Goal: Contribute content: Contribute content

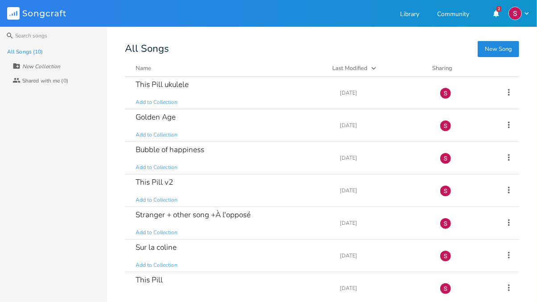
click at [493, 49] on button "New Song" at bounding box center [498, 49] width 41 height 16
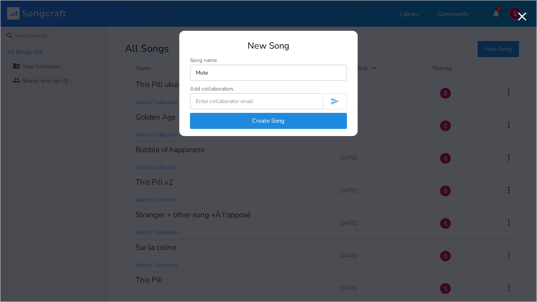
type input "Mute"
click at [265, 123] on button "Create Song" at bounding box center [268, 121] width 157 height 16
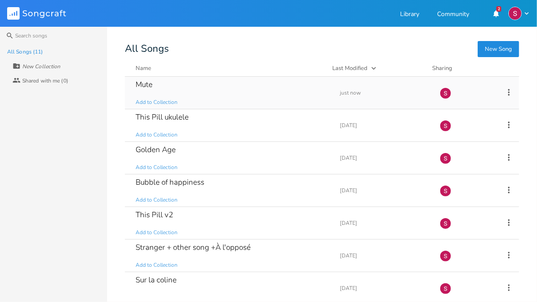
click at [158, 87] on div "Mute Add to Collection" at bounding box center [233, 93] width 194 height 32
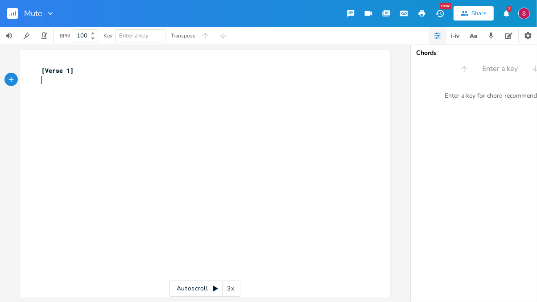
drag, startPoint x: 521, startPoint y: 9, endPoint x: 358, endPoint y: 171, distance: 229.0
click at [358, 171] on div "xxxxxxxxxx [Verse 1] ​" at bounding box center [212, 182] width 344 height 236
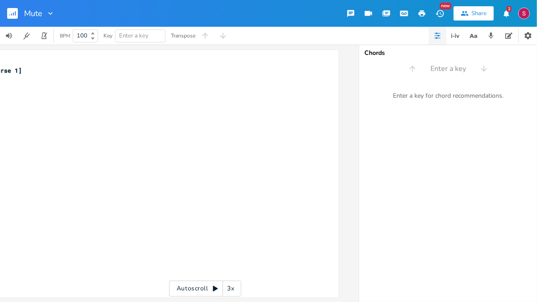
click at [445, 97] on div "Enter a key for chord recommendations." at bounding box center [448, 96] width 178 height 19
type input "Do#m"
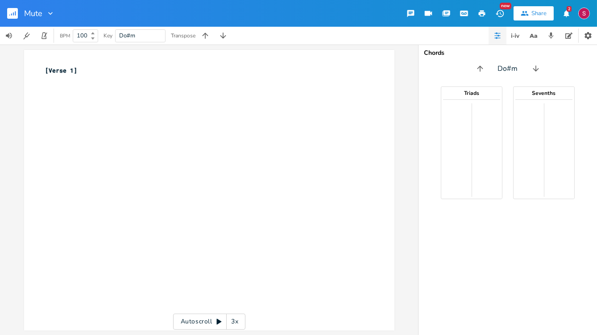
drag, startPoint x: 510, startPoint y: 0, endPoint x: 370, endPoint y: 173, distance: 222.0
click at [370, 173] on div "xxxxxxxxxx [Verse 1] ​" at bounding box center [216, 198] width 344 height 269
click at [514, 70] on input "Do#m" at bounding box center [508, 69] width 20 height 10
type input "D"
type input "C#"
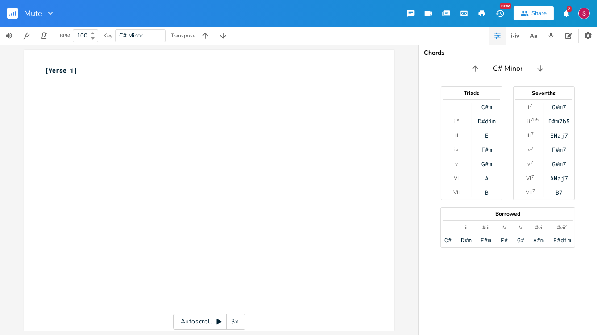
click at [496, 70] on input "C# Minor" at bounding box center [507, 69] width 29 height 10
type input "F# Minor"
click at [500, 69] on input "F# Minor" at bounding box center [507, 69] width 29 height 10
type input "C# Minor"
click at [497, 69] on input "C# Minor" at bounding box center [507, 69] width 29 height 10
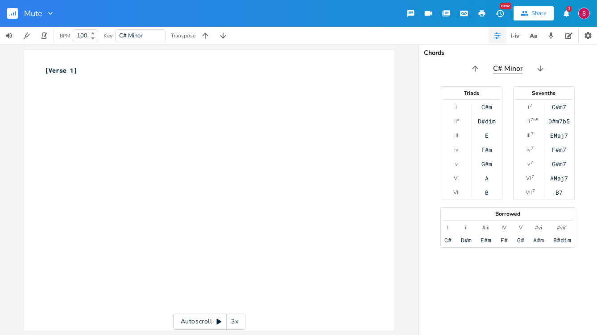
click at [497, 69] on input "C# Minor" at bounding box center [507, 69] width 29 height 10
type input "F# Minor"
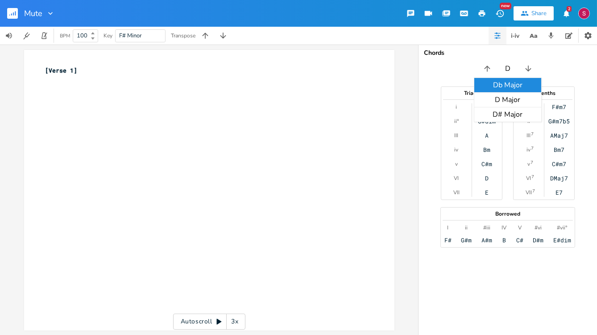
type input "D#"
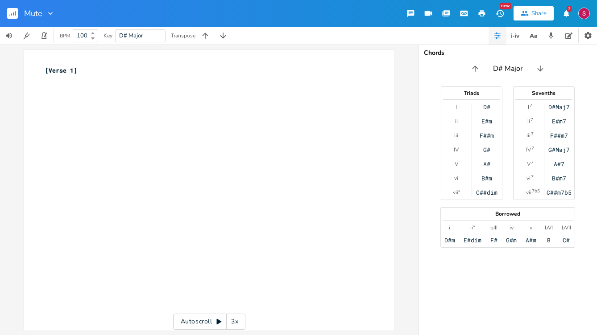
type input "G"
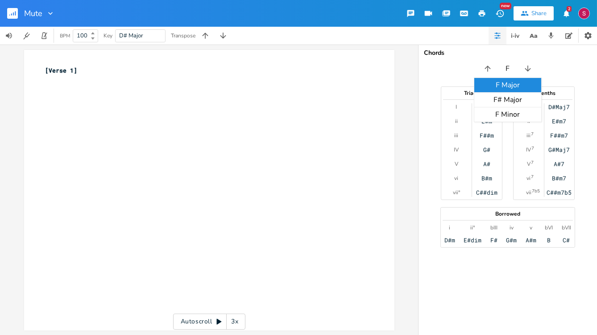
type input "F#"
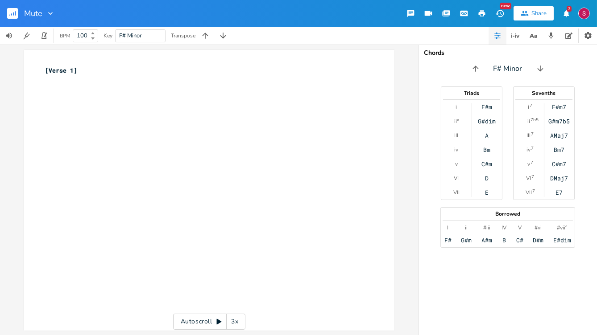
click at [120, 130] on div "[Verse 1] ​" at bounding box center [216, 198] width 344 height 269
type textarea "<d"
type textarea "Stre"
type textarea "arted to daydrem"
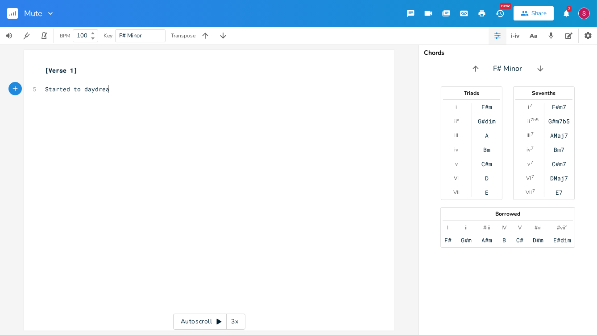
type textarea "am"
type textarea "Then you cam in"
type textarea "a"
type textarea "And listen for a while"
type textarea "What am I"
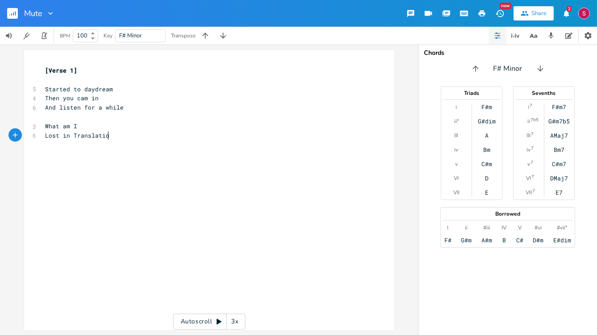
type textarea "Lost in Translation"
type textarea "In this lonely bar"
type textarea "Would be less line"
type textarea "onely with you"
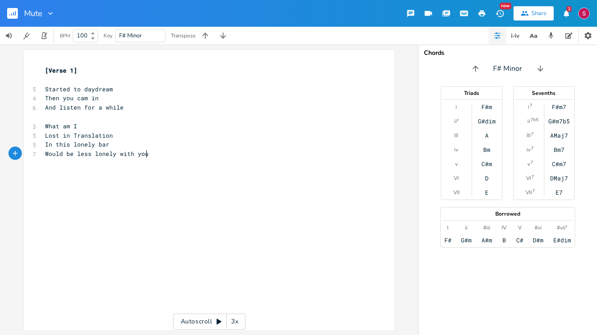
scroll to position [0, 38]
type textarea "th you"
click at [96, 76] on pre "​" at bounding box center [205, 79] width 322 height 9
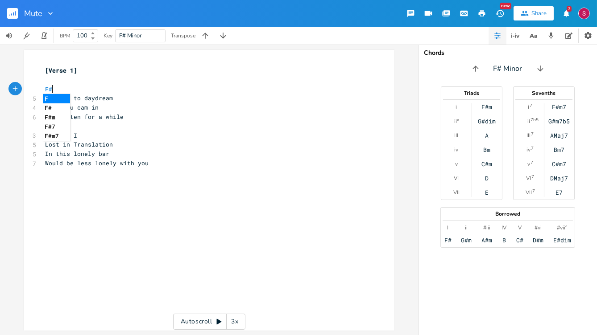
scroll to position [0, 11]
type textarea "F#m"
click at [59, 96] on li "F#m" at bounding box center [58, 98] width 31 height 9
click at [114, 98] on pre "Started to daydream" at bounding box center [205, 98] width 322 height 9
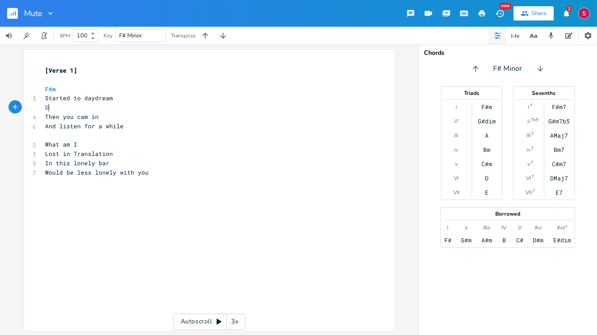
type textarea "Dm"
type textarea "Em"
click at [55, 116] on li "Em" at bounding box center [57, 117] width 28 height 9
click at [104, 117] on pre "Then you cam in" at bounding box center [205, 116] width 322 height 9
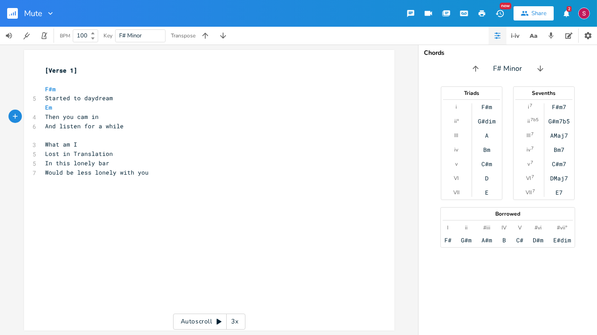
click at [87, 109] on pre "Em" at bounding box center [205, 107] width 322 height 9
click at [56, 103] on pre "Em" at bounding box center [205, 107] width 322 height 9
click at [54, 106] on span "Em" at bounding box center [71, 108] width 50 height 8
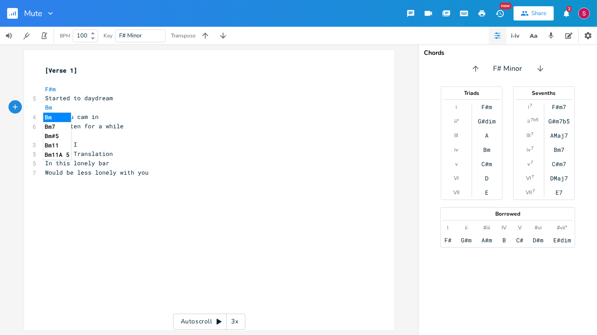
type textarea "Bm"
click at [59, 116] on li "Bm" at bounding box center [57, 117] width 28 height 9
click at [103, 118] on pre "Then you cam in" at bounding box center [205, 116] width 322 height 9
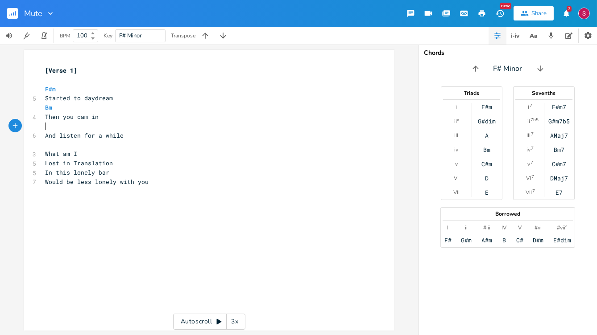
type textarea "E"
type textarea "Em B"
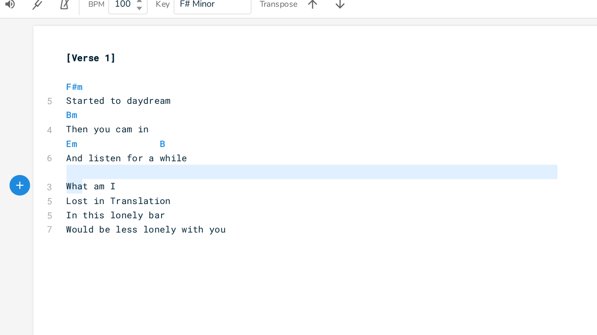
type textarea "What am I"
drag, startPoint x: 82, startPoint y: 149, endPoint x: 85, endPoint y: 157, distance: 9.0
click at [85, 157] on div "[Verse 1] ​ F#m 5 Started to daydream Bm 4 Then you cam in Em B 6 And listen fo…" at bounding box center [205, 131] width 322 height 130
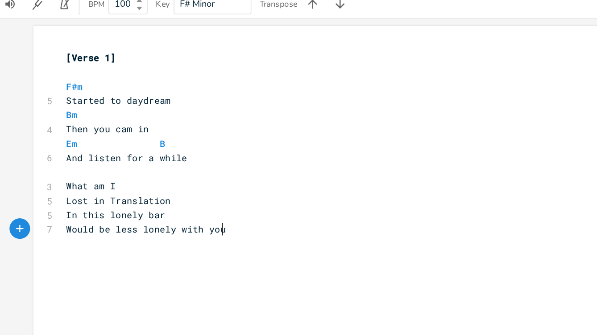
click at [145, 186] on pre "Would be less lonely with you" at bounding box center [205, 182] width 322 height 9
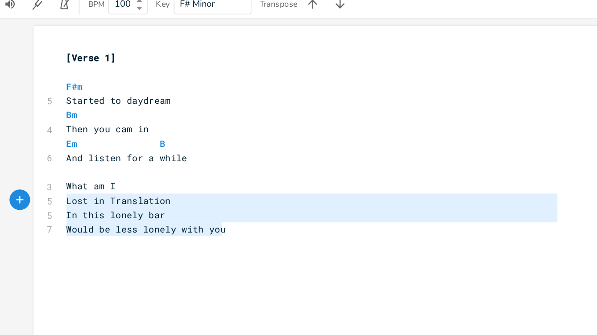
drag, startPoint x: 148, startPoint y: 186, endPoint x: 40, endPoint y: 157, distance: 111.9
click at [40, 157] on div "What am I Lost in Translation In this lonely bar Would be less lonely with you …" at bounding box center [209, 190] width 370 height 281
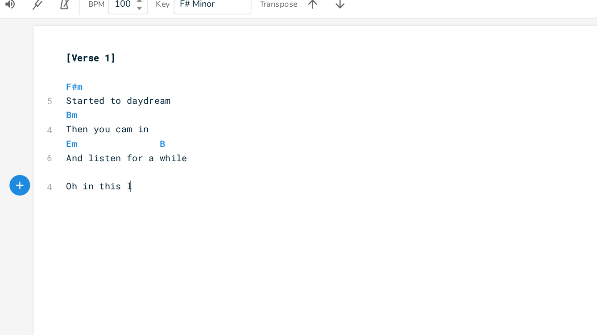
type textarea "Oh in this ln"
type textarea "onely bar"
type textarea "I"
type textarea "'l"
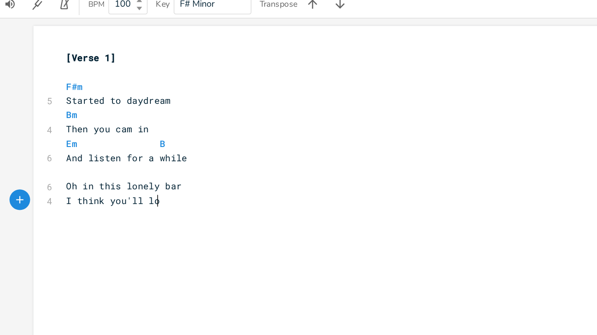
scroll to position [0, 40]
type textarea "think you'll loo"
type textarea "d look"
type textarea "Preety"
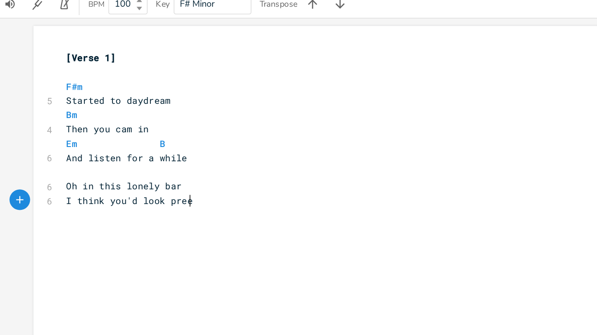
type textarea "preet"
type textarea "tty"
type textarea "Right"
type textarea "t by my side"
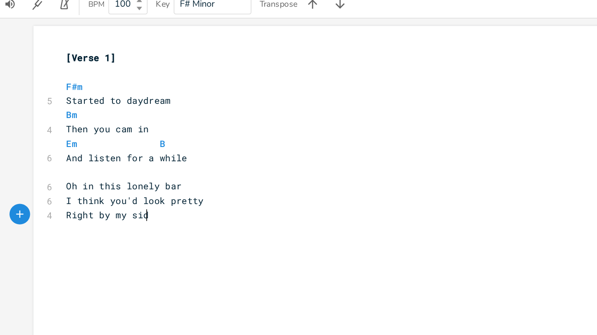
scroll to position [0, 31]
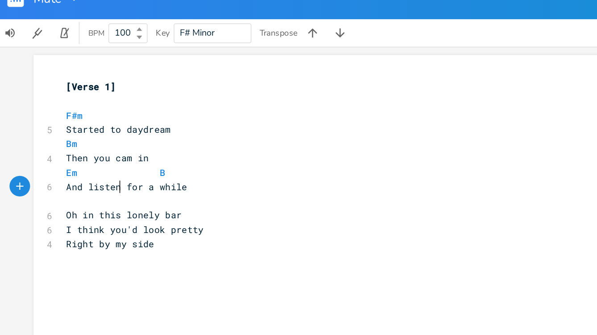
click at [78, 137] on span "And listen for a while" at bounding box center [85, 136] width 79 height 8
type textarea "ed"
click at [52, 146] on pre "​" at bounding box center [205, 144] width 322 height 9
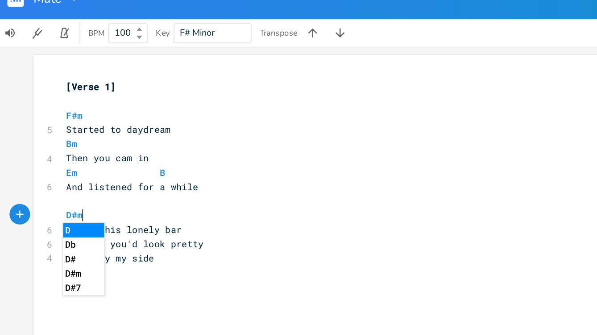
scroll to position [0, 12]
type textarea "D#m"
click at [58, 163] on li "D#m" at bounding box center [58, 163] width 31 height 9
click at [123, 162] on pre "Oh in this lonely bar" at bounding box center [205, 163] width 322 height 9
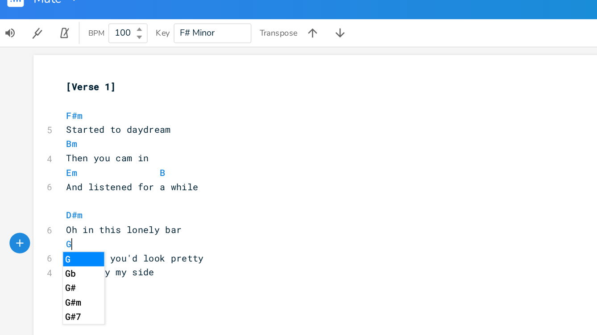
scroll to position [0, 7]
type textarea "G#m"
click at [134, 182] on pre "I think you'd look pretty" at bounding box center [205, 182] width 322 height 9
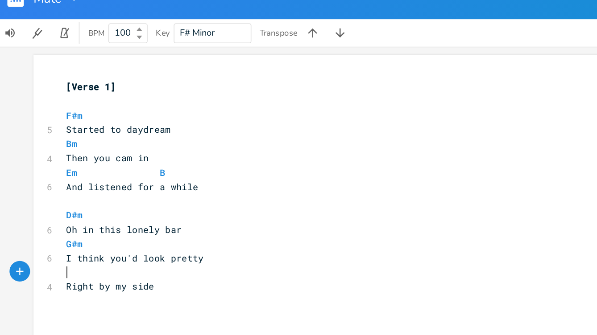
type textarea "E"
click at [142, 180] on pre "I think you'd look pretty" at bounding box center [205, 182] width 322 height 9
click at [108, 155] on pre "D#m" at bounding box center [205, 153] width 322 height 9
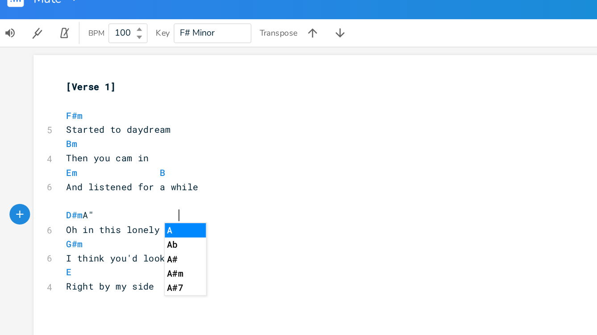
type textarea "A"m"
type textarea """
type textarea "#ù"
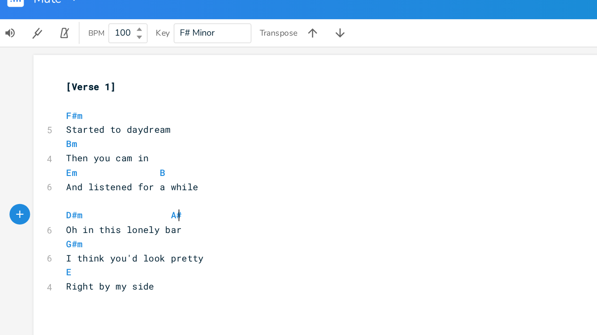
type textarea "m"
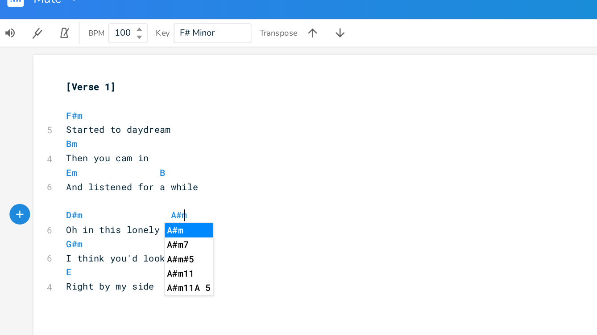
click at [56, 174] on pre "G#m" at bounding box center [205, 172] width 322 height 9
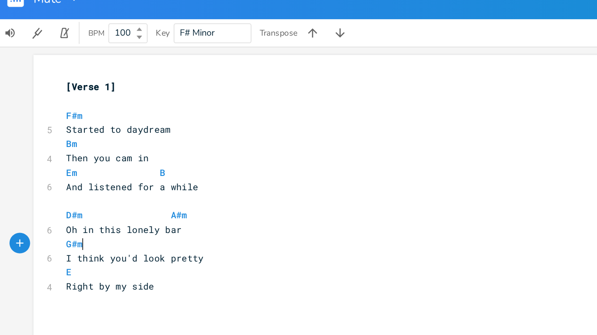
click at [54, 189] on pre "E" at bounding box center [205, 190] width 322 height 9
type textarea "Right"
drag, startPoint x: 65, startPoint y: 201, endPoint x: 29, endPoint y: 198, distance: 35.8
click at [29, 198] on div "Right x [Verse 1] ​ F#m 5 Started to daydream Bm 4 Then you cam in Em B 6 And l…" at bounding box center [209, 190] width 370 height 281
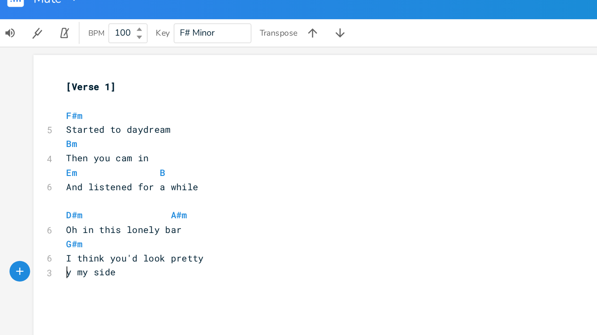
type textarea "B"
click at [136, 185] on pre "I think you'd look pretty" at bounding box center [205, 182] width 322 height 9
type textarea "F"
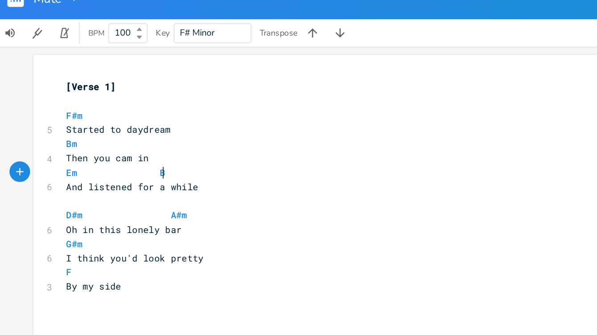
click at [120, 125] on pre "Em B" at bounding box center [205, 126] width 322 height 9
click at [152, 120] on pre "Then you cam in" at bounding box center [205, 116] width 322 height 9
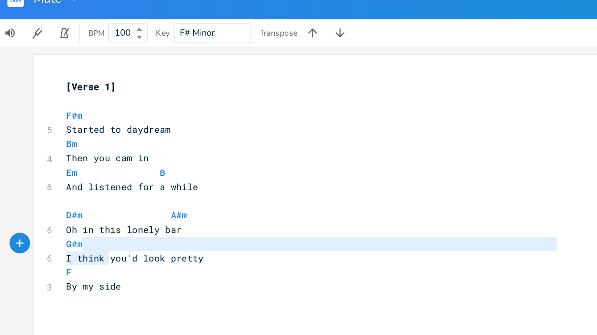
type textarea "I think"
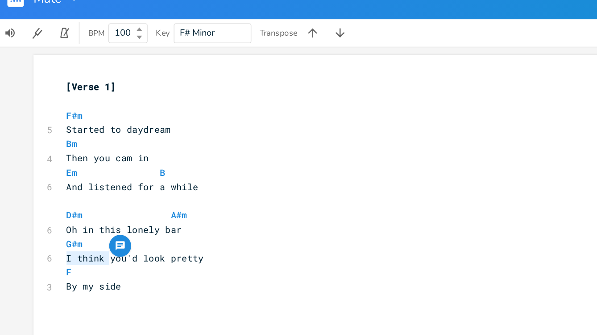
drag, startPoint x: 54, startPoint y: 176, endPoint x: 32, endPoint y: 178, distance: 22.0
click at [44, 178] on div "6 I think you'd look pretty" at bounding box center [205, 182] width 322 height 9
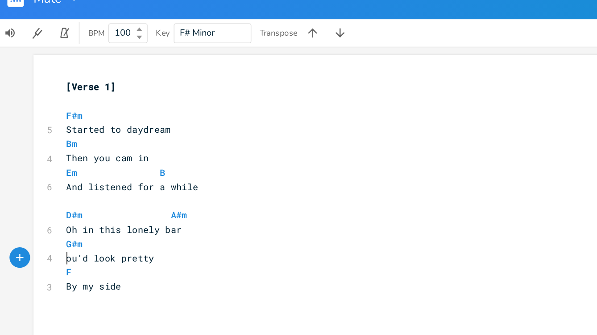
type textarea "Y"
click at [46, 174] on span "G#m" at bounding box center [51, 173] width 11 height 8
type textarea "A"
click at [113, 156] on span "A#m" at bounding box center [118, 154] width 11 height 8
type textarea "F"
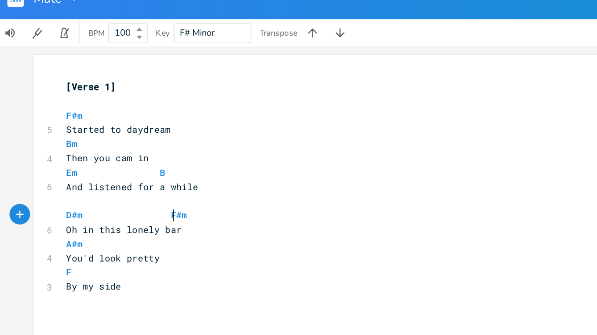
type textarea "G"
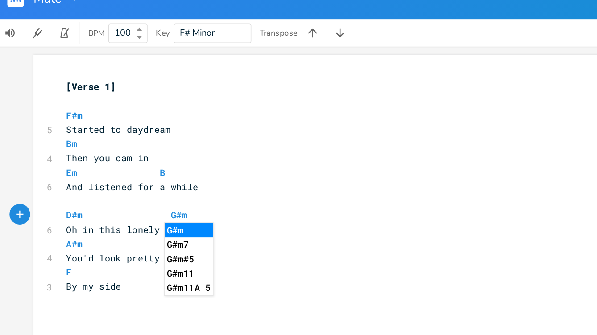
click at [207, 163] on pre "Oh in this lonely bar" at bounding box center [205, 163] width 322 height 9
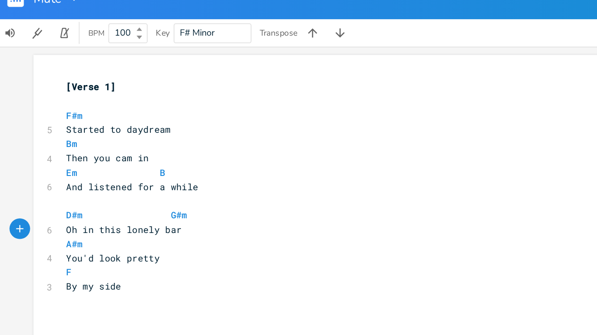
click at [83, 179] on span "You'd look pretty" at bounding box center [76, 182] width 61 height 8
type textarea "so"
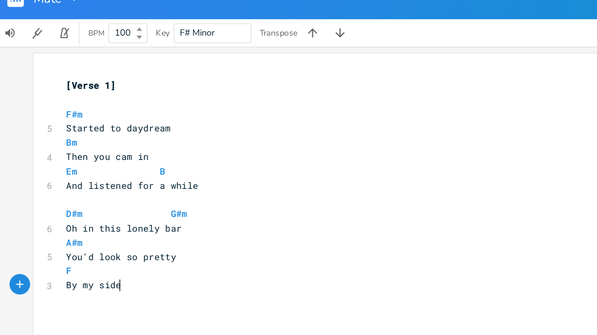
click at [88, 203] on pre "By my side" at bounding box center [205, 199] width 322 height 9
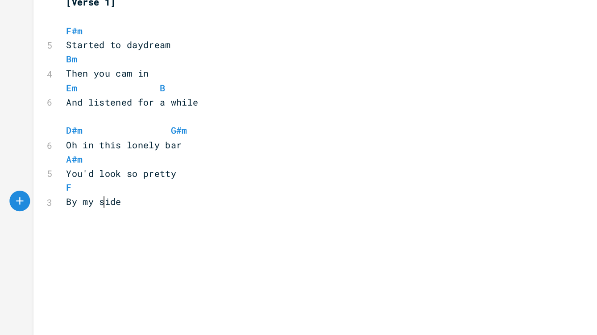
click at [67, 195] on pre "By my side" at bounding box center [205, 199] width 322 height 9
click at [61, 191] on pre "F" at bounding box center [205, 190] width 322 height 9
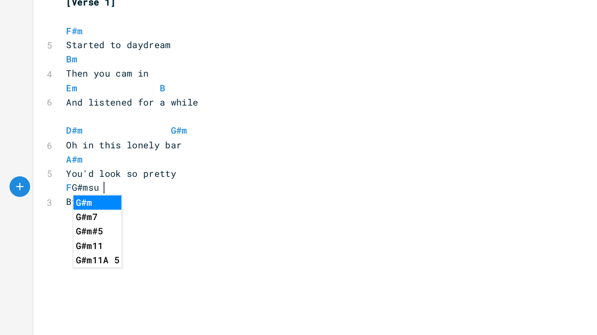
scroll to position [0, 23]
type textarea "G#msus"
click at [64, 209] on li "G#Msus4" at bounding box center [64, 209] width 28 height 9
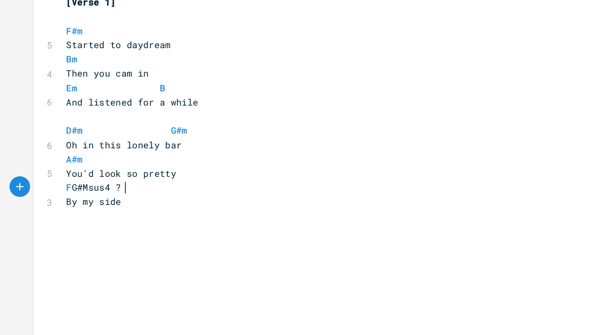
type textarea "??"
click at [61, 191] on span "F G#Msus4 ??" at bounding box center [65, 190] width 39 height 8
type textarea "m"
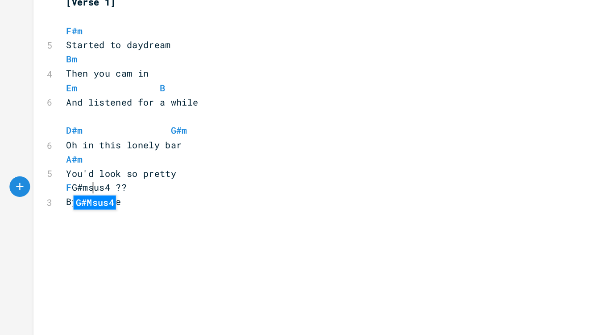
click at [66, 200] on li "G#Msus4" at bounding box center [64, 199] width 28 height 9
click at [98, 194] on pre "F G#Msus4 ??" at bounding box center [205, 190] width 322 height 9
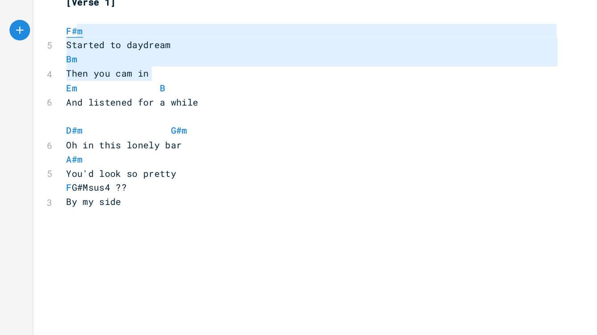
type textarea "F#m Started to daydream Bm Then you cam in"
drag, startPoint x: 98, startPoint y: 118, endPoint x: 39, endPoint y: 87, distance: 65.8
click at [39, 87] on div "F#m Started to daydream Bm Then you cam in x [Verse 1] ​ F#m 5 Started to daydr…" at bounding box center [209, 189] width 370 height 281
click at [116, 204] on pre "​" at bounding box center [205, 208] width 322 height 9
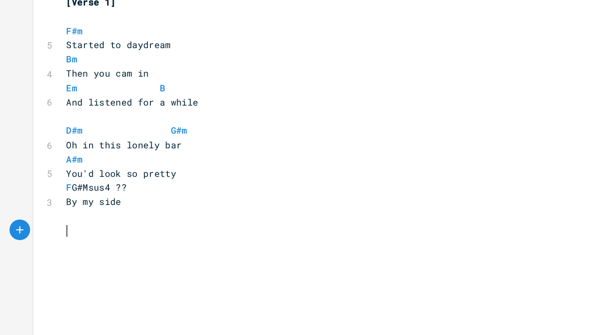
paste textarea "eam"
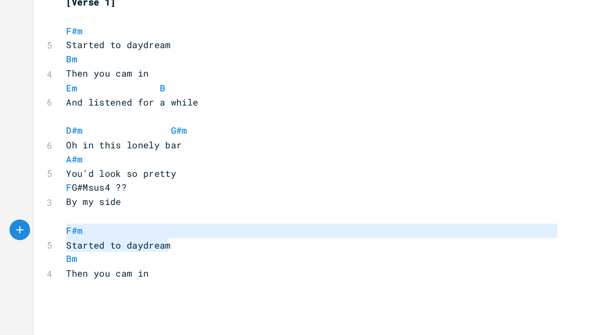
drag, startPoint x: 119, startPoint y: 226, endPoint x: 31, endPoint y: 223, distance: 87.9
click at [31, 223] on div "F#m Started to daydream x [Verse 1] ​ F#m 5 Started to daydream Bm 4 Then you c…" at bounding box center [209, 189] width 370 height 281
type textarea "Started to daydream"
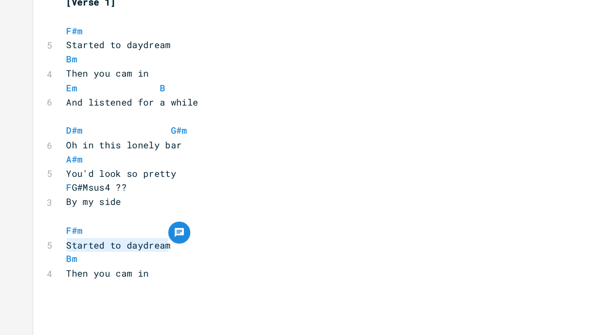
click at [118, 232] on pre "Bm" at bounding box center [205, 236] width 322 height 9
drag, startPoint x: 117, startPoint y: 228, endPoint x: 42, endPoint y: 225, distance: 74.6
click at [44, 225] on pre "Started to daydream" at bounding box center [205, 227] width 322 height 9
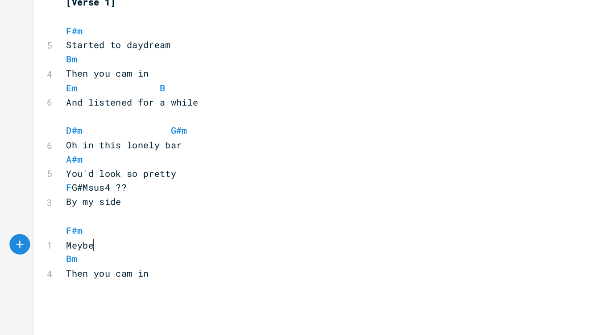
type textarea "Meybe w"
type textarea "aybe we met"
drag, startPoint x: 107, startPoint y: 248, endPoint x: 44, endPoint y: 247, distance: 62.5
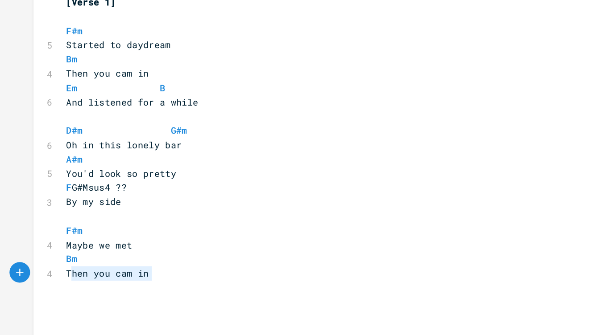
click at [44, 247] on pre "Then you cam in" at bounding box center [205, 245] width 322 height 9
type textarea "At w"
type textarea "the wrong time I guess"
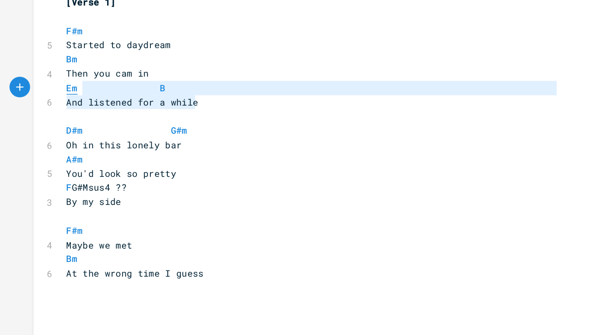
type textarea "Em B And listened for a while"
drag, startPoint x: 139, startPoint y: 139, endPoint x: 41, endPoint y: 124, distance: 99.8
click at [44, 124] on div "[Verse 1] ​ F#m 5 Started to daydream Bm 4 Then you cam in Em B 6 And listened …" at bounding box center [205, 171] width 322 height 213
click at [135, 243] on pre "At the wrong time I guess" at bounding box center [205, 245] width 322 height 9
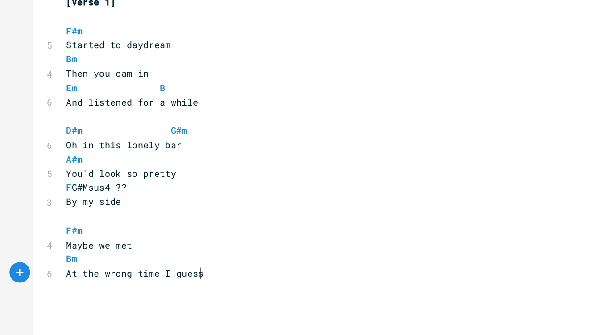
paste textarea "t"
type textarea "the wrong time I ges"
type textarea "uess"
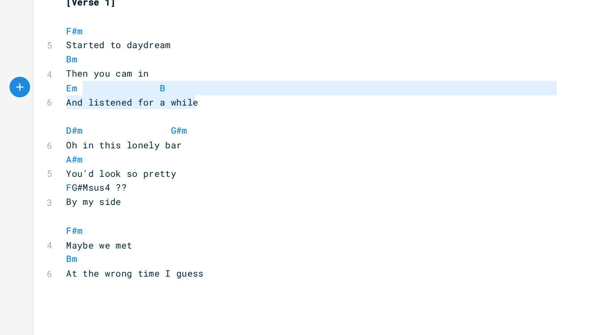
type textarea "Em B And listened for a while"
drag, startPoint x: 137, startPoint y: 130, endPoint x: 34, endPoint y: 125, distance: 103.6
click at [34, 125] on div "Em B And listened for a while x [Verse 1] ​ F#m 5 Started to daydream Bm 4 Then…" at bounding box center [209, 189] width 370 height 281
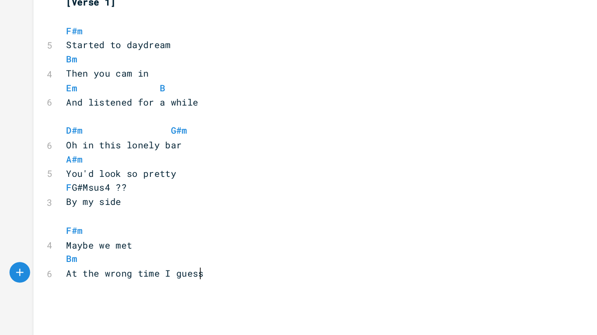
click at [142, 247] on pre "At the wrong time I guess" at bounding box center [205, 245] width 322 height 9
paste textarea "e"
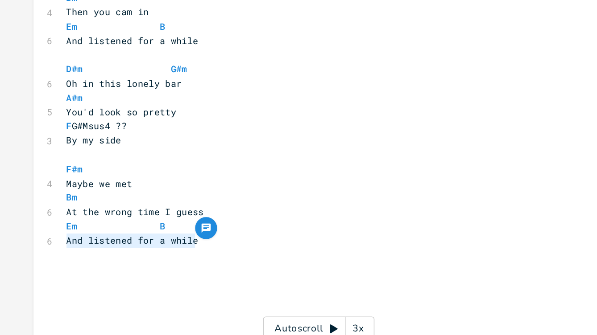
drag, startPoint x: 130, startPoint y: 264, endPoint x: 33, endPoint y: 266, distance: 97.3
click at [44, 266] on div "6 And listened for a while" at bounding box center [205, 264] width 322 height 9
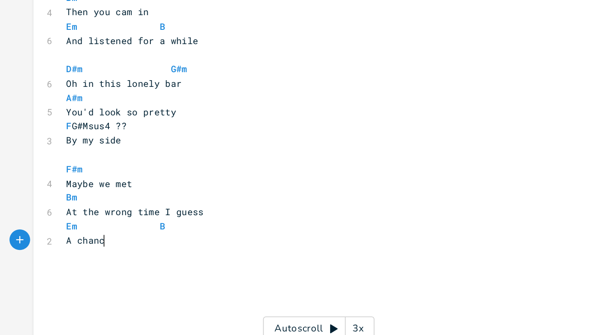
type textarea "A chance"
type textarea "Something you ony see once in a whille"
type textarea "e"
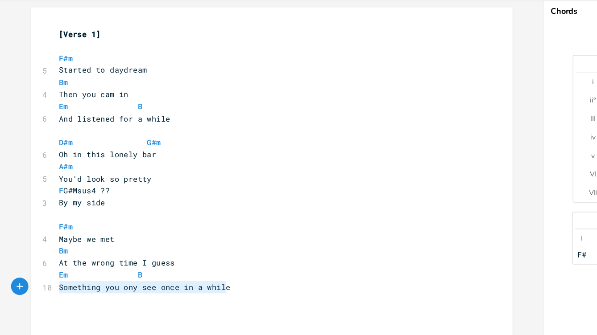
drag, startPoint x: 178, startPoint y: 266, endPoint x: 34, endPoint y: 264, distance: 143.7
click at [44, 264] on div "10 Something you ony see once in a while" at bounding box center [205, 265] width 322 height 9
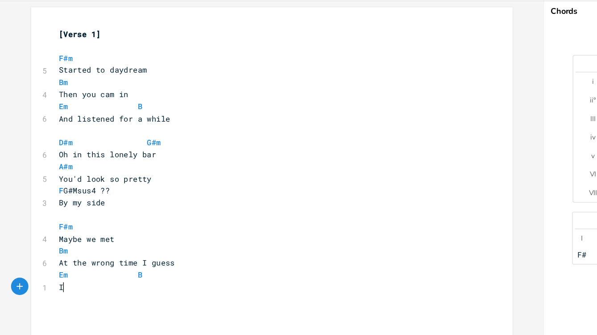
type textarea "I"
type textarea "t pon"
type textarea "Only happens once in w"
type textarea "a while"
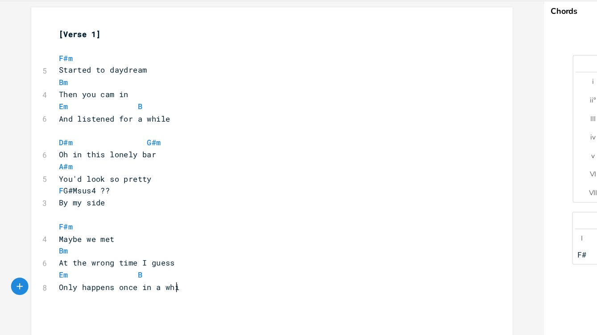
scroll to position [0, 19]
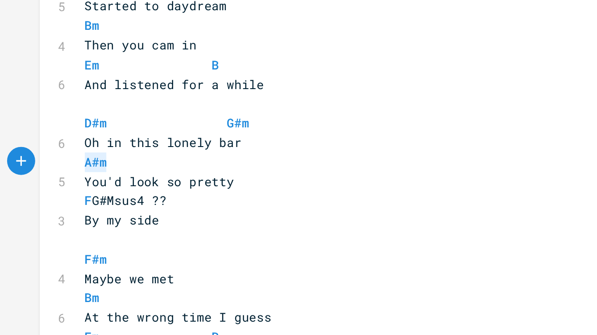
drag, startPoint x: 62, startPoint y: 174, endPoint x: 42, endPoint y: 174, distance: 20.5
click at [44, 174] on pre "A#m" at bounding box center [205, 172] width 322 height 9
type textarea "E"
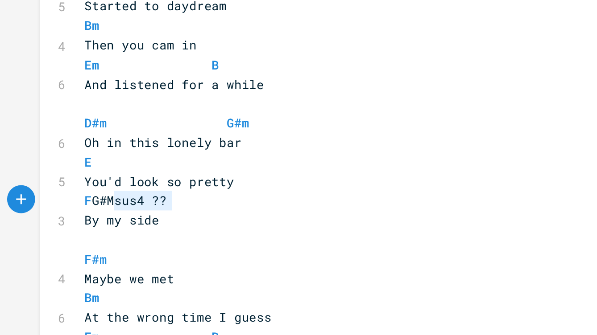
type textarea "G#Msus4 ??"
drag, startPoint x: 86, startPoint y: 191, endPoint x: 50, endPoint y: 189, distance: 36.2
click at [50, 189] on pre "F G#Msus4 ??" at bounding box center [205, 190] width 322 height 9
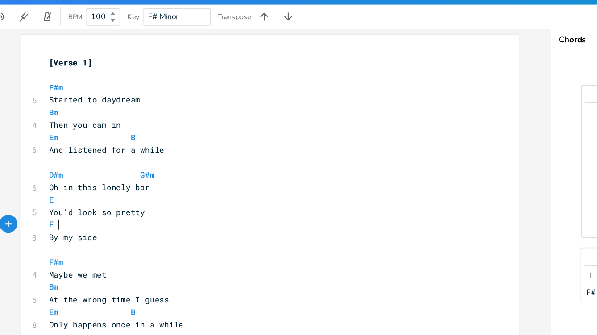
scroll to position [1, 0]
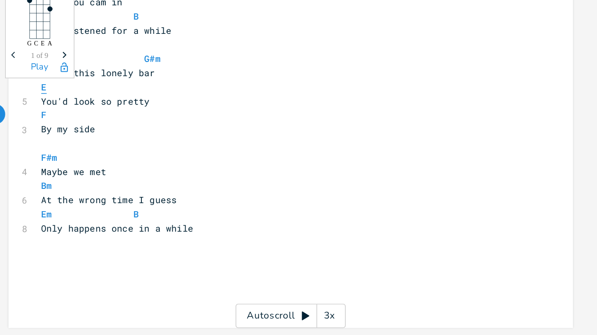
type textarea "€"
type textarea "#"
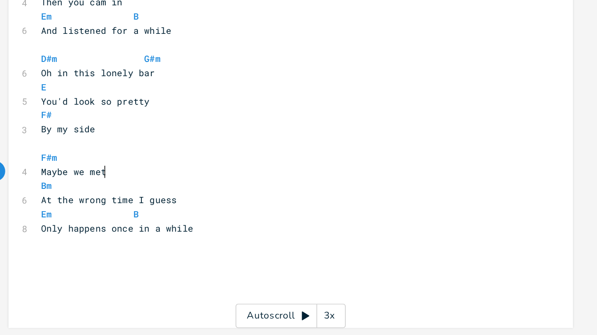
click at [153, 228] on pre "Maybe we met" at bounding box center [205, 227] width 322 height 9
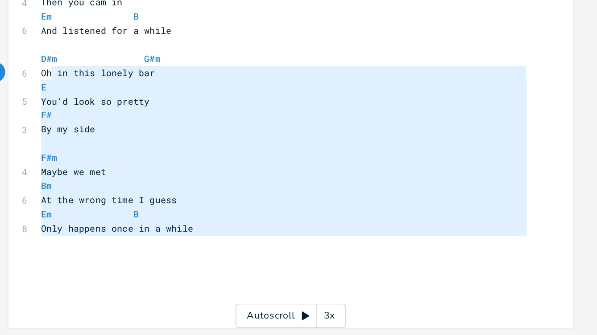
drag, startPoint x: 145, startPoint y: 264, endPoint x: 50, endPoint y: 163, distance: 138.2
click at [50, 163] on div "[Verse 1] ​ F#m 5 Started to daydream Bm 4 Then you cam in Em B 6 And listened …" at bounding box center [205, 181] width 322 height 232
type textarea "in this lonely bar E You'd look so pretty F# By my side F#m Maybe we met Bm At …"
click at [93, 199] on pre "By my side" at bounding box center [205, 199] width 322 height 9
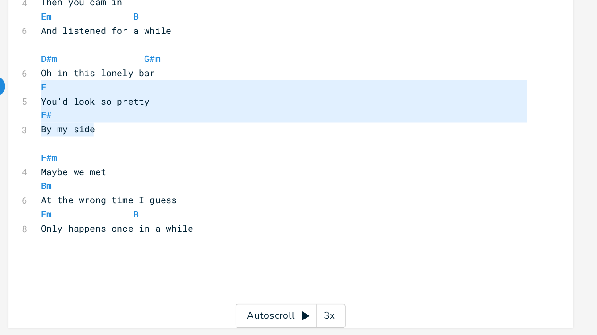
type textarea "D#m G#m Oh in this lonely bar E You'd look so pretty F# By my side"
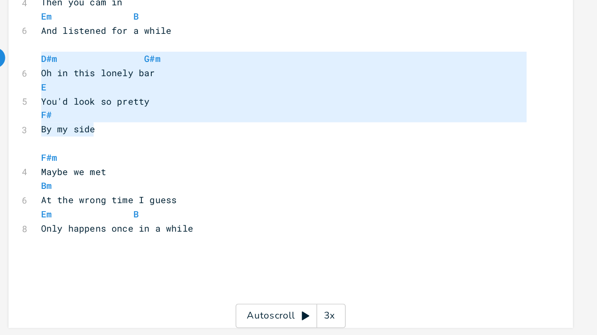
drag, startPoint x: 64, startPoint y: 179, endPoint x: 37, endPoint y: 154, distance: 37.6
click at [37, 154] on div "D#m G#m Oh in this lonely bar E You'd look so pretty F# By my side x [Verse 1] …" at bounding box center [209, 189] width 370 height 281
click at [153, 268] on pre "Only happens once in a while" at bounding box center [205, 264] width 322 height 9
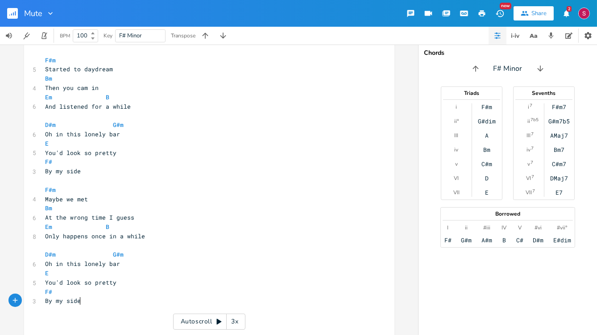
scroll to position [29, 0]
click at [78, 59] on pre "F#m" at bounding box center [205, 59] width 322 height 9
drag, startPoint x: 54, startPoint y: 264, endPoint x: 141, endPoint y: 267, distance: 86.6
click at [141, 267] on pre "Oh in this lonely bar" at bounding box center [205, 263] width 322 height 9
type textarea "on thie"
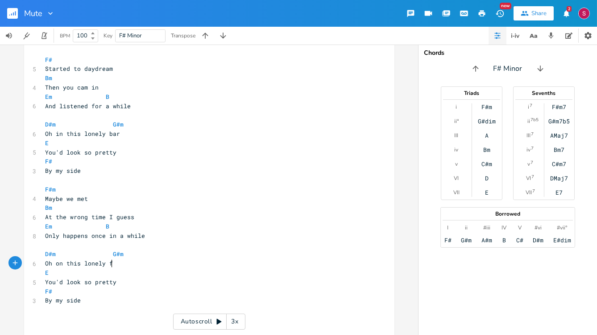
type textarea "s lonely fd"
type textarea "day"
drag, startPoint x: 112, startPoint y: 285, endPoint x: 4, endPoint y: 280, distance: 108.5
click at [4, 280] on div "You'd look so pretty x [Verse 1] ​ F# 5 Started to daydream Bm 4 Then you cam i…" at bounding box center [209, 190] width 418 height 291
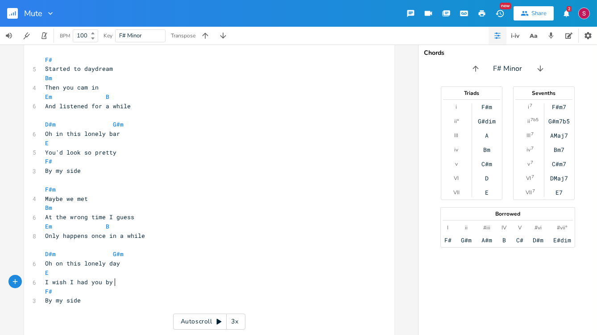
type textarea "I wish I had you by m"
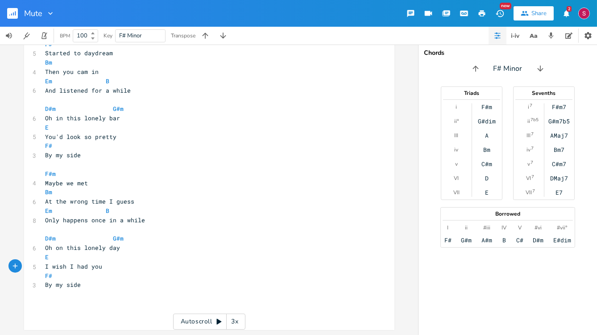
click at [131, 284] on pre "By my side" at bounding box center [205, 285] width 322 height 9
type textarea "It's a love connection"
type textarea "A whole generation"
type textarea "Waiting to see"
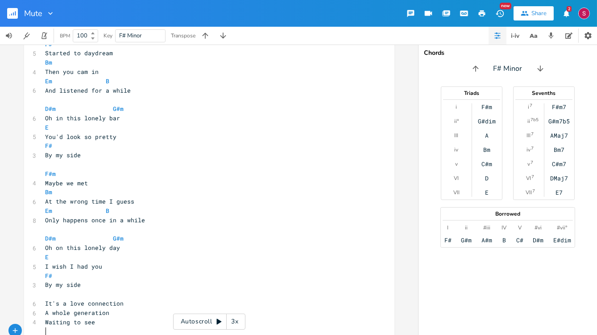
scroll to position [68, 0]
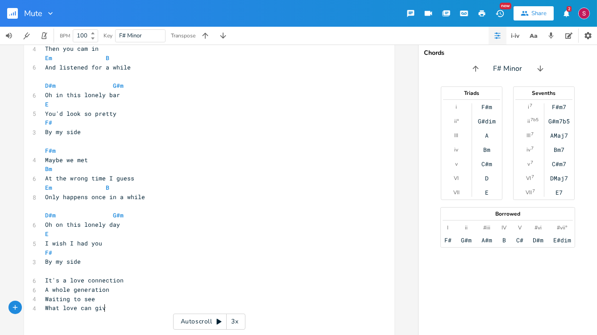
type textarea "What love can give"
type textarea "Or ="
type textarea "ive"
type textarea "Or take"
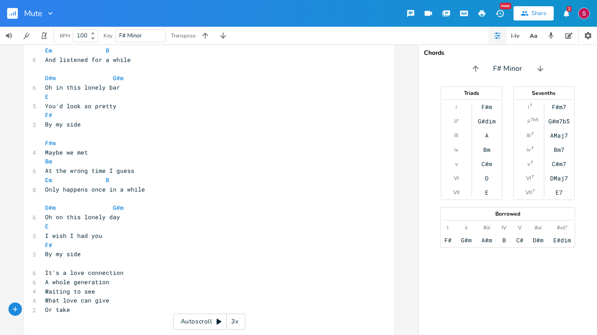
scroll to position [77, 0]
type textarea "Or take"
drag, startPoint x: 84, startPoint y: 311, endPoint x: 19, endPoint y: 305, distance: 65.5
click at [24, 302] on div "Or take x [Verse 1] ​ F# 5 Started to daydream Bm 4 Then you cam in Em B 6 And …" at bounding box center [209, 163] width 370 height 381
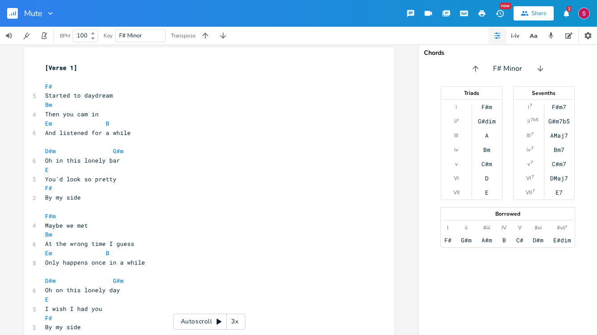
scroll to position [0, 0]
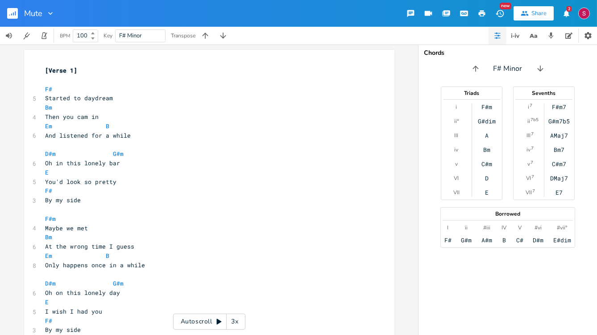
click at [86, 216] on pre "F#m" at bounding box center [205, 219] width 322 height 9
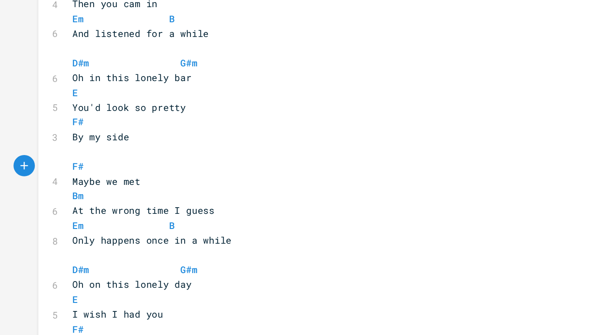
scroll to position [32, 0]
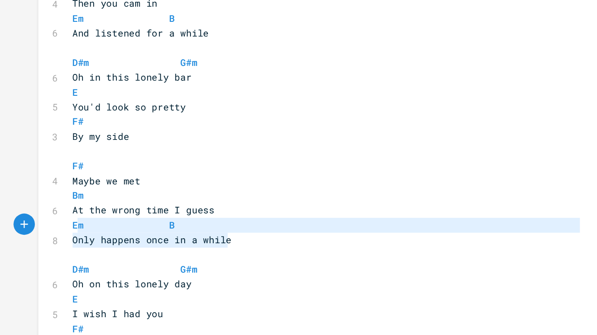
type textarea "Only happens once in a while"
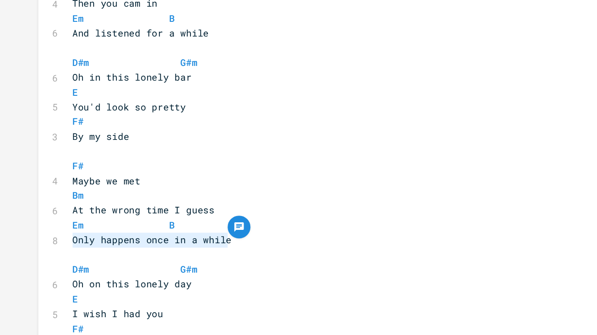
drag, startPoint x: 141, startPoint y: 235, endPoint x: 34, endPoint y: 229, distance: 106.8
click at [34, 229] on div "Only happens once in a while x [Verse 1] ​ F# 5 Started to daydream Bm 4 Then y…" at bounding box center [209, 208] width 370 height 381
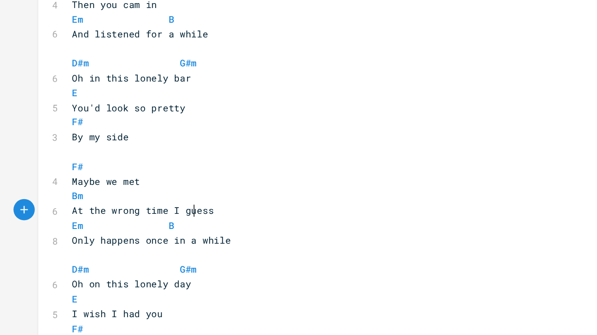
click at [121, 214] on span "At the wrong time I guess" at bounding box center [90, 215] width 89 height 8
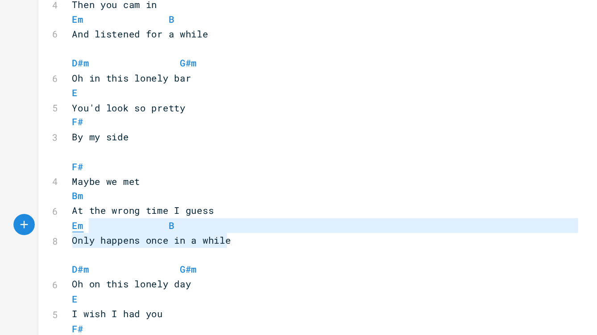
type textarea "Em B Only happens once in a while"
drag, startPoint x: 146, startPoint y: 234, endPoint x: 41, endPoint y: 228, distance: 104.6
click at [44, 229] on pre "Only happens once in a while" at bounding box center [205, 233] width 322 height 9
click at [93, 231] on span "Only happens once in a while" at bounding box center [96, 233] width 100 height 8
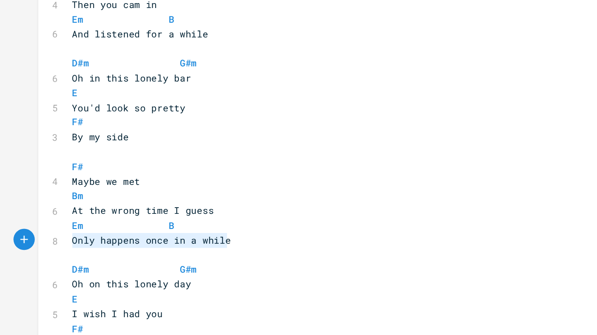
drag, startPoint x: 97, startPoint y: 237, endPoint x: 36, endPoint y: 234, distance: 61.2
click at [36, 234] on div "Only happens once in a while x [Verse 1] ​ F# 5 Started to daydream Bm 4 Then y…" at bounding box center [209, 208] width 370 height 381
type textarea "Is it one c"
type textarea "in a lifetime?"
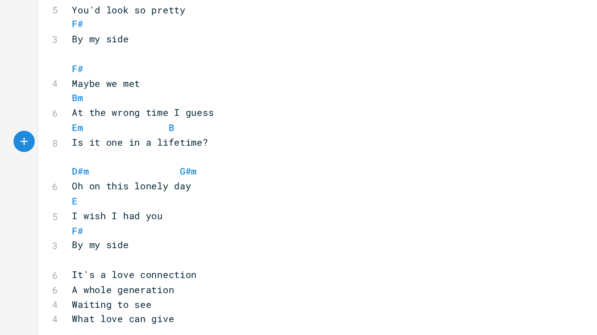
scroll to position [101, 0]
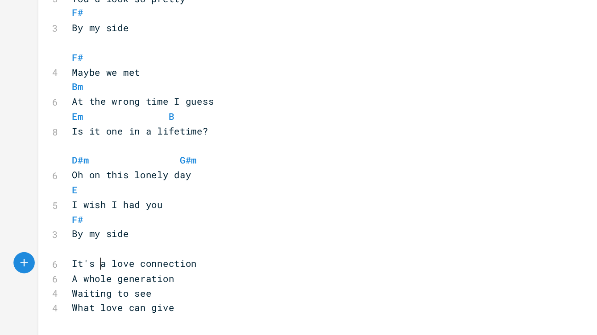
click at [60, 246] on span "It's a love connection" at bounding box center [85, 248] width 79 height 8
type textarea "wa"
type textarea "as"
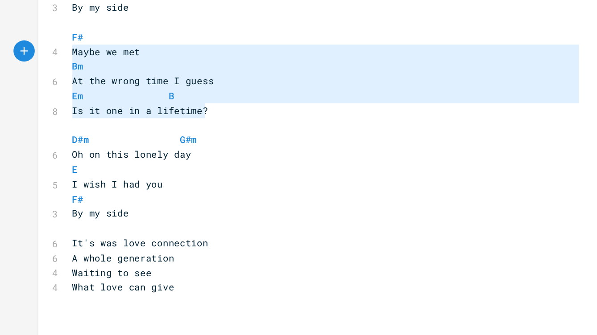
type textarea "F# Maybe we met Bm At the wrong time I guess Em B Is it one in a lifetime?"
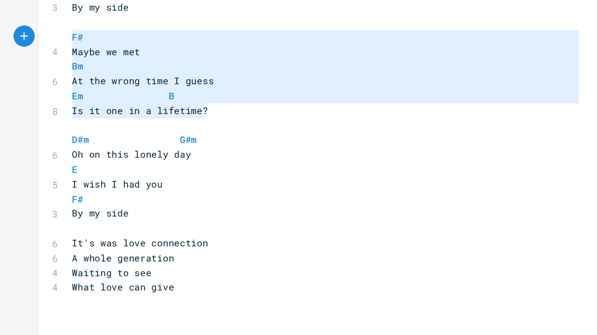
drag, startPoint x: 70, startPoint y: 146, endPoint x: 29, endPoint y: 117, distance: 50.3
click at [29, 117] on div "F# Maybe we met Bm At the wrong time I guess Em B Is it one in a lifetime? x [V…" at bounding box center [209, 139] width 370 height 381
click at [112, 230] on pre "By my side" at bounding box center [205, 229] width 322 height 9
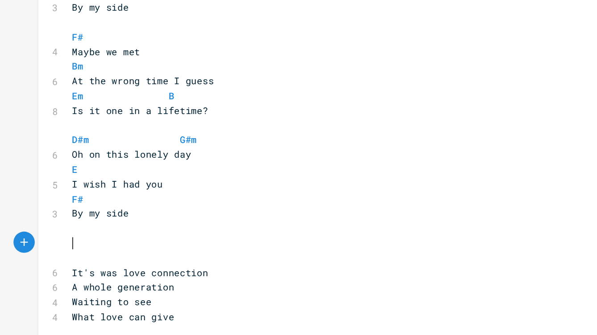
paste textarea "et"
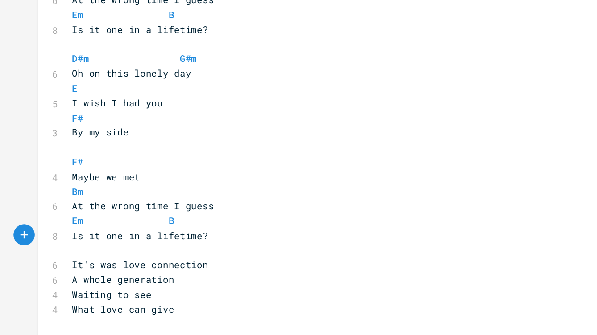
scroll to position [166, 0]
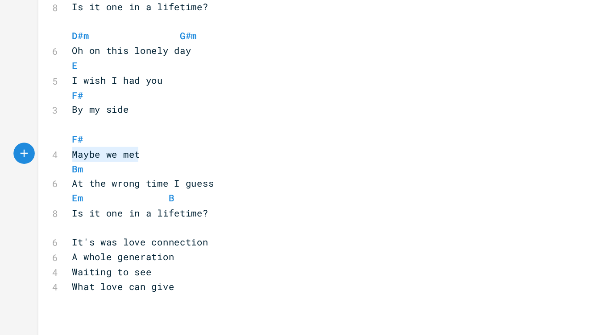
drag, startPoint x: 93, startPoint y: 195, endPoint x: 40, endPoint y: 192, distance: 53.2
click at [40, 192] on div "Maybe we met x [Verse 1] ​ F# 5 Started to daydream Bm 4 Then you cam in Em B 6…" at bounding box center [209, 107] width 370 height 446
type textarea "It was a love connectioon"
type textarea "n"
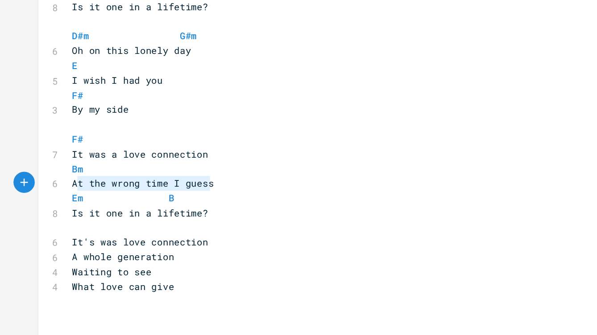
drag, startPoint x: 141, startPoint y: 208, endPoint x: 42, endPoint y: 213, distance: 98.7
click at [44, 213] on pre "At the wrong time I guess" at bounding box center [205, 210] width 322 height 9
type textarea "A xh"
type textarea "wo"
type textarea "jo"
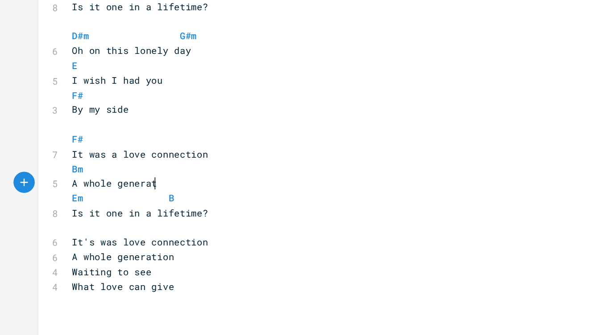
type textarea "hole generation"
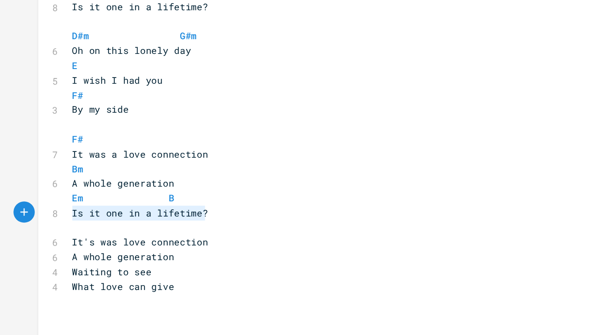
drag, startPoint x: 141, startPoint y: 230, endPoint x: 40, endPoint y: 231, distance: 101.3
click at [40, 231] on div "Is it one in a lifetime? x [Verse 1] ​ F# 5 Started to daydream Bm 4 Then you c…" at bounding box center [209, 107] width 370 height 446
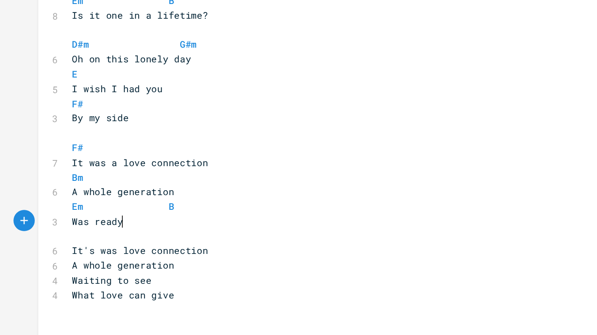
type textarea "Was ready ro"
type textarea "to study in [GEOGRAPHIC_DATA]"
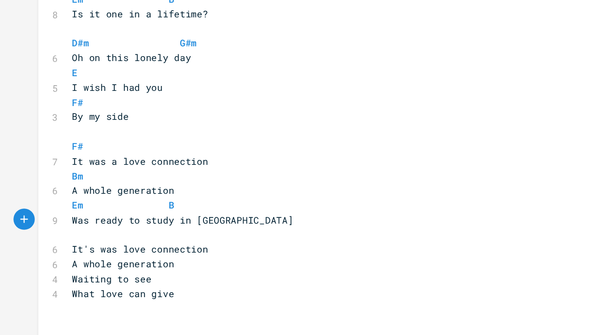
type textarea "D#m G#m Oh on this lonely day E I wish I had you F# By my side"
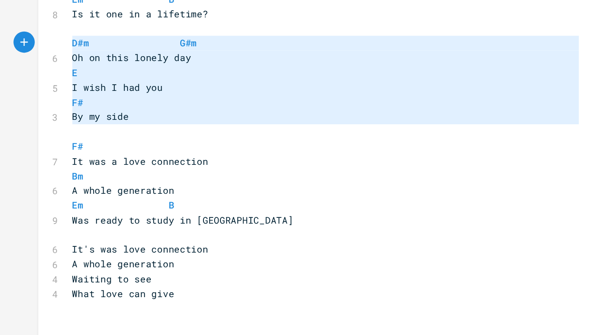
drag, startPoint x: 104, startPoint y: 176, endPoint x: 34, endPoint y: 124, distance: 86.7
click at [34, 124] on div "D#m G#m Oh on this lonely day E I wish I had you F# By my side x [Verse 1] ​ F#…" at bounding box center [209, 111] width 370 height 446
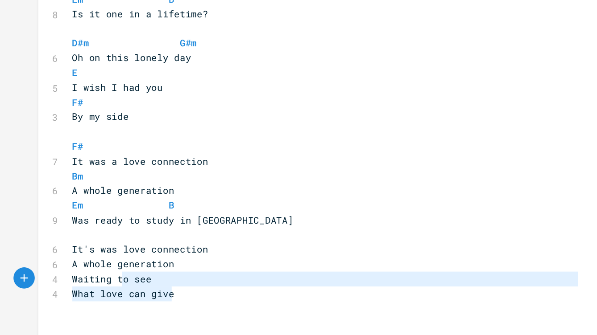
type textarea "It's was love connection A whole generation Waiting to see What love can give"
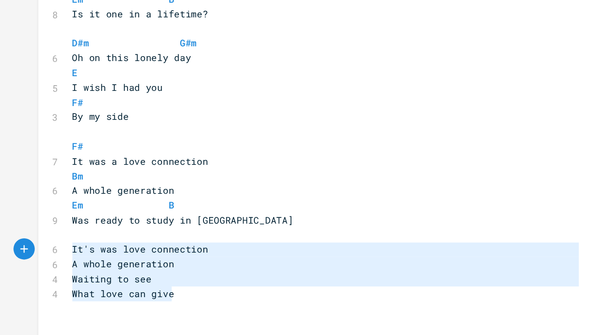
drag, startPoint x: 99, startPoint y: 279, endPoint x: 42, endPoint y: 254, distance: 62.1
click at [44, 254] on div "[Verse 1] ​ F# 5 Started to daydream Bm 4 Then you cam in Em B 6 And listened f…" at bounding box center [205, 114] width 322 height 418
paste textarea
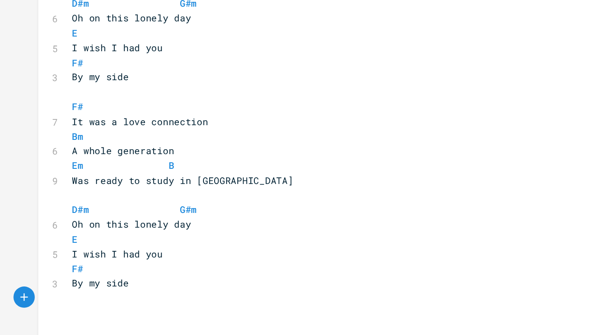
scroll to position [186, 0]
click at [60, 237] on span "Oh on this lonely day" at bounding box center [83, 236] width 75 height 8
type textarea "y"
type textarea "through"
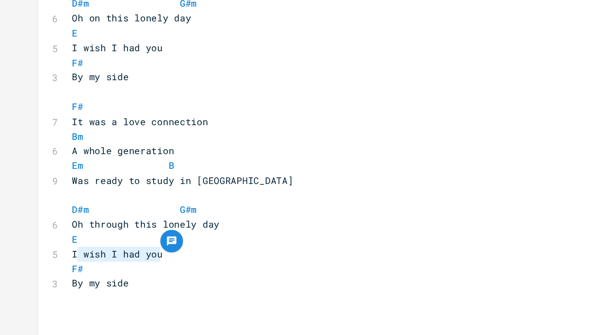
drag, startPoint x: 90, startPoint y: 257, endPoint x: 46, endPoint y: 258, distance: 44.2
click at [46, 258] on pre "I wish I had you" at bounding box center [205, 255] width 322 height 9
type textarea ""v"
type textarea "'ve gav"
type textarea "h"
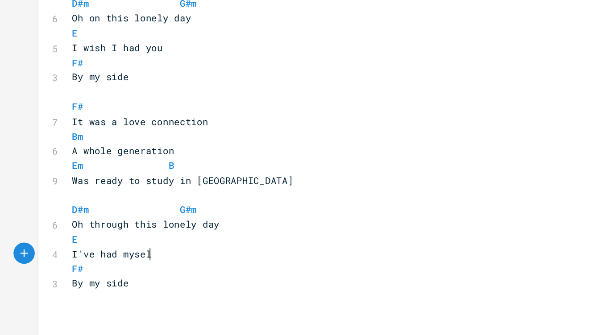
scroll to position [0, 29]
type textarea "had myself"
type textarea "ve"
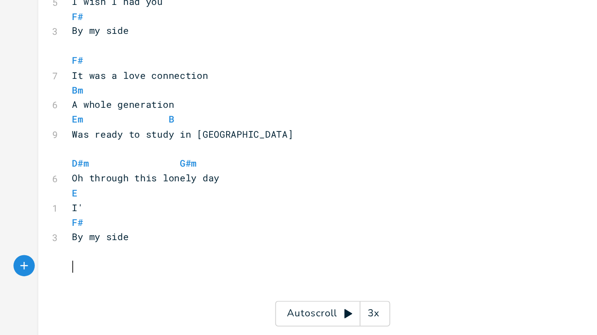
scroll to position [184, 0]
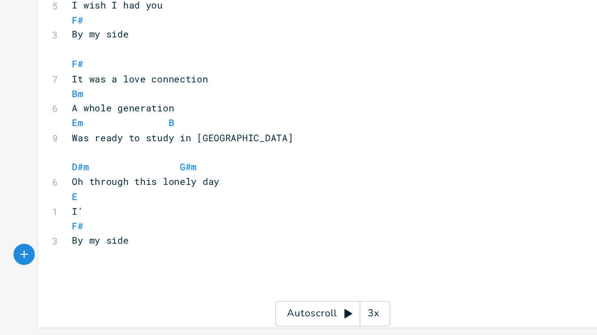
click at [54, 257] on pre "I'" at bounding box center [205, 257] width 322 height 9
type textarea "ve learned"
drag, startPoint x: 85, startPoint y: 274, endPoint x: 41, endPoint y: 274, distance: 43.7
click at [44, 274] on pre "By my side" at bounding box center [205, 275] width 322 height 9
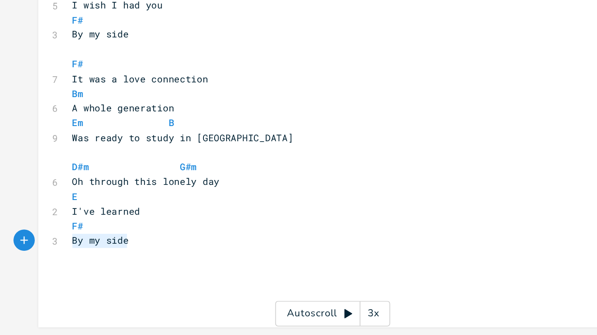
type textarea "H"
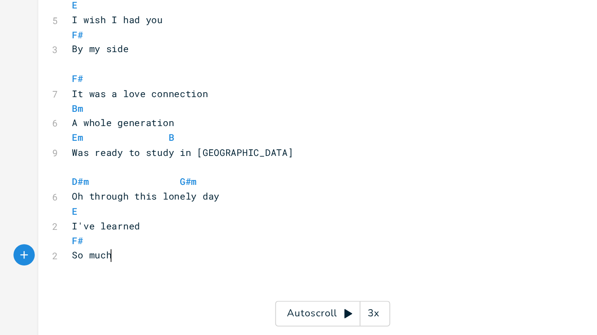
type textarea "So much"
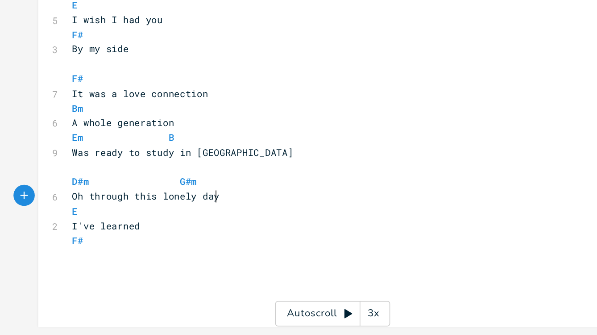
type textarea "day"
drag, startPoint x: 144, startPoint y: 248, endPoint x: 124, endPoint y: 248, distance: 20.1
click at [124, 248] on pre "Oh through this lonely day" at bounding box center [205, 248] width 322 height 9
type textarea "year"
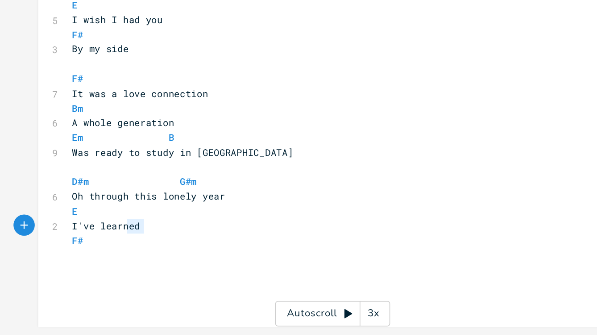
type textarea "I've learned"
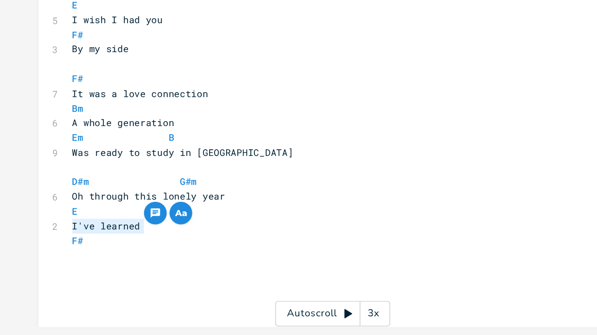
drag, startPoint x: 87, startPoint y: 265, endPoint x: 41, endPoint y: 266, distance: 46.9
click at [44, 266] on pre "I've learned" at bounding box center [205, 266] width 322 height 9
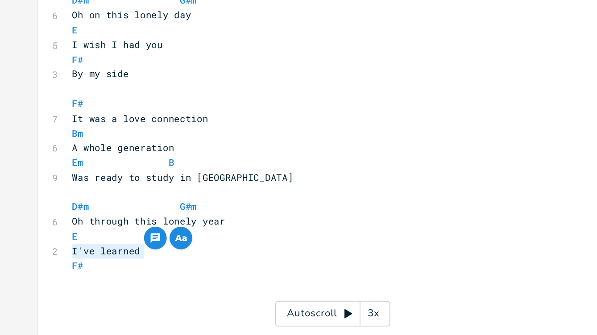
scroll to position [161, 0]
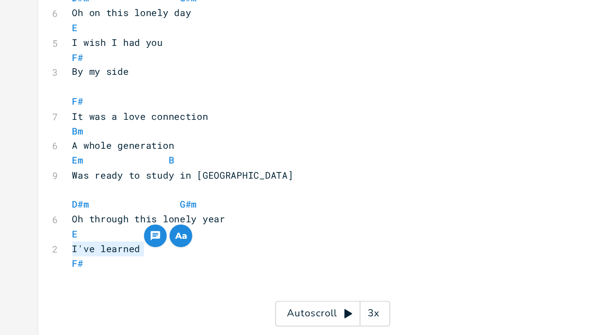
click at [64, 298] on pre "​" at bounding box center [205, 299] width 322 height 9
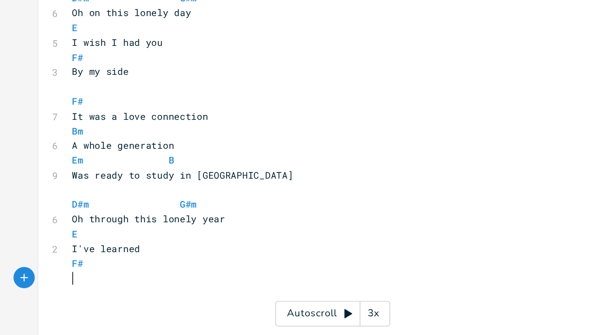
scroll to position [175, 0]
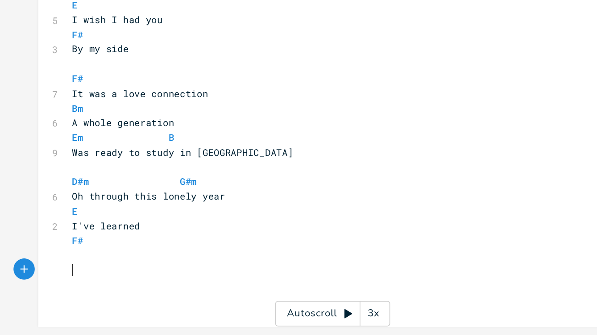
click at [80, 291] on pre "​" at bounding box center [205, 294] width 322 height 9
click at [71, 284] on pre "​" at bounding box center [205, 285] width 322 height 9
type textarea "That yu'r"
type textarea "hat"
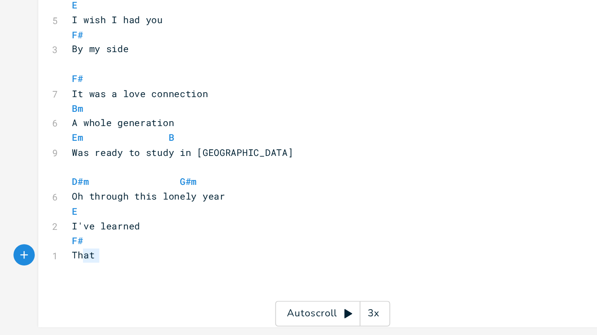
drag, startPoint x: 53, startPoint y: 287, endPoint x: 45, endPoint y: 287, distance: 8.0
click at [45, 287] on pre "That" at bounding box center [205, 285] width 322 height 9
type textarea "Yuo"
type textarea "ou're always y"
type textarea "by mysi"
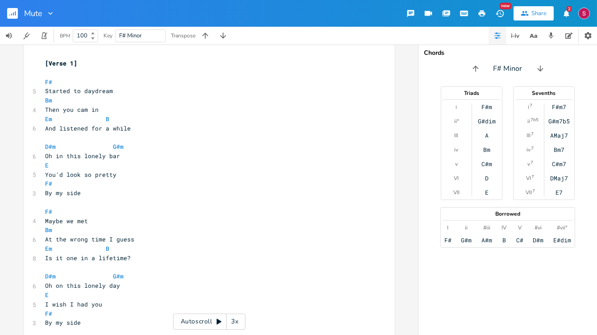
scroll to position [8, 0]
type textarea "side"
click at [196, 302] on div "Autoscroll 3x" at bounding box center [209, 322] width 72 height 16
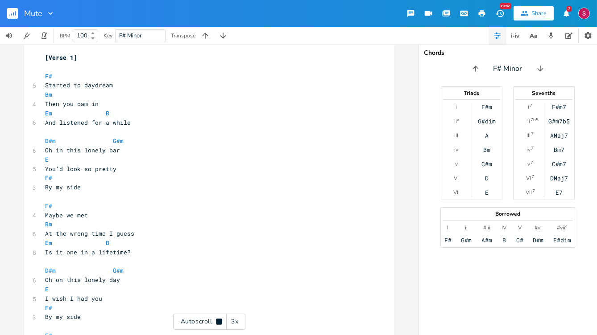
scroll to position [14, 0]
click at [222, 302] on div "Autoscroll 3x" at bounding box center [209, 322] width 72 height 16
click at [241, 302] on div "3x" at bounding box center [235, 322] width 16 height 16
click at [239, 302] on div "4x" at bounding box center [235, 322] width 16 height 16
click at [239, 302] on div "5x" at bounding box center [235, 322] width 16 height 16
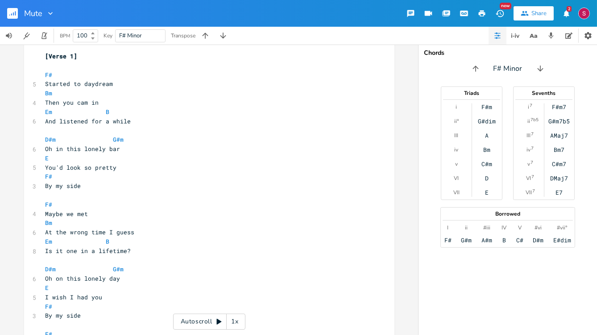
click at [239, 302] on div "1x" at bounding box center [235, 322] width 16 height 16
click at [206, 302] on div "Autoscroll 2x" at bounding box center [209, 322] width 72 height 16
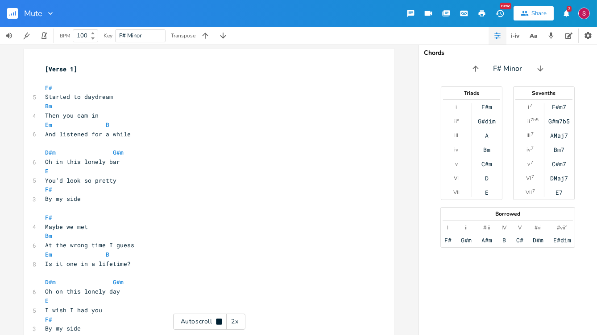
click at [237, 302] on div "2x" at bounding box center [235, 322] width 16 height 16
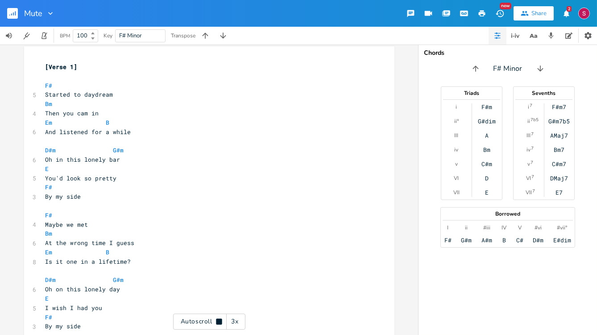
click at [237, 302] on div "3x" at bounding box center [235, 322] width 16 height 16
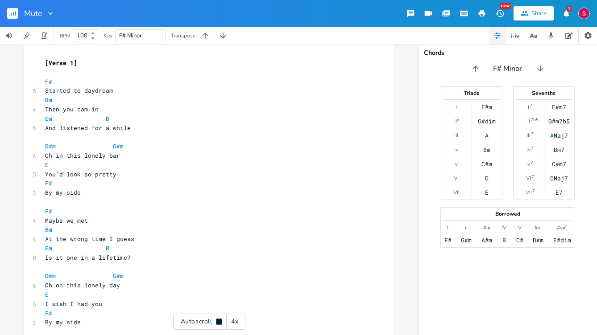
click at [237, 302] on div "4x" at bounding box center [235, 322] width 16 height 16
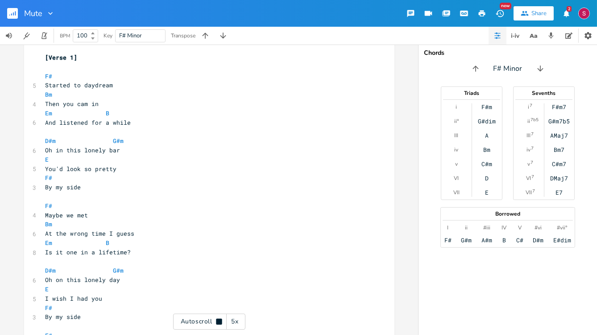
click at [237, 302] on div "5x" at bounding box center [235, 322] width 16 height 16
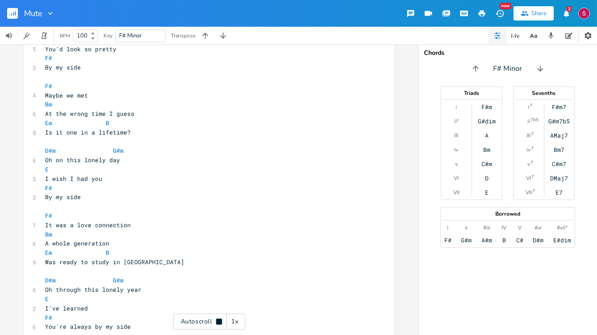
type textarea "n uni"
drag, startPoint x: 131, startPoint y: 261, endPoint x: 111, endPoint y: 261, distance: 20.5
click at [111, 261] on pre "Was ready to study in [GEOGRAPHIC_DATA]" at bounding box center [205, 261] width 322 height 9
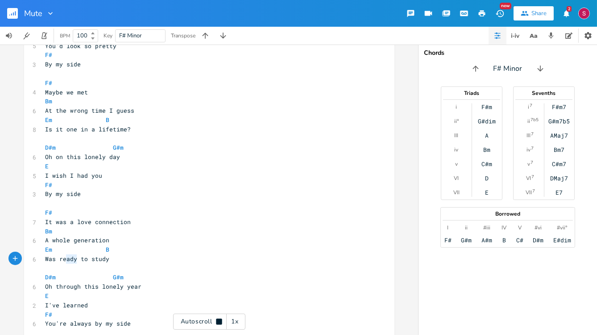
type textarea "[PERSON_NAME]"
drag, startPoint x: 74, startPoint y: 258, endPoint x: 62, endPoint y: 259, distance: 12.1
click at [62, 259] on span "Was ready to study" at bounding box center [78, 259] width 64 height 8
type textarea "i"
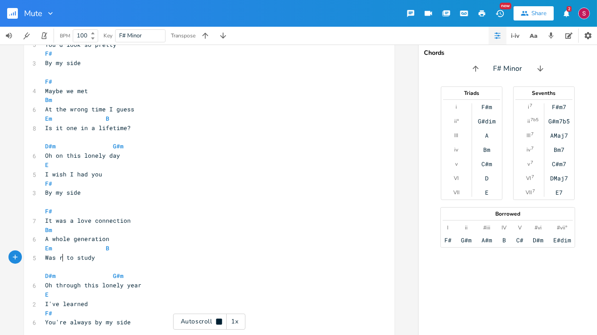
scroll to position [0, 1]
type textarea "i"
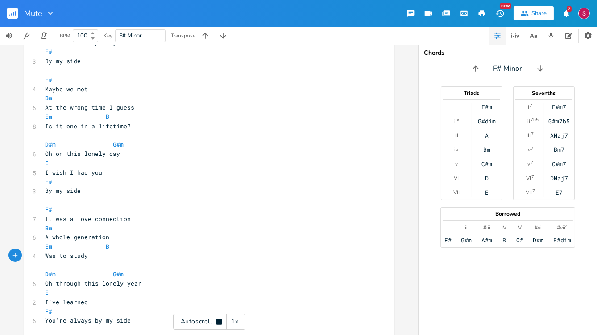
type textarea "w"
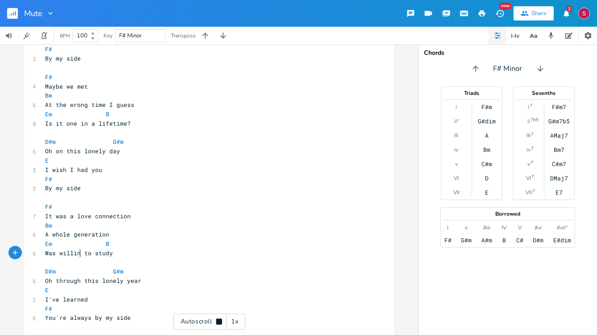
scroll to position [143, 0]
type textarea "willing"
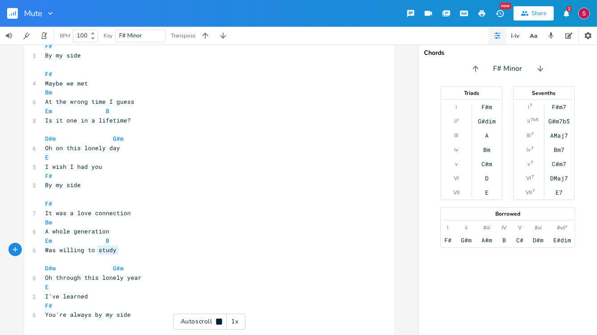
drag, startPoint x: 119, startPoint y: 250, endPoint x: 96, endPoint y: 250, distance: 22.8
click at [96, 250] on pre "Was willing to study" at bounding box center [205, 250] width 322 height 9
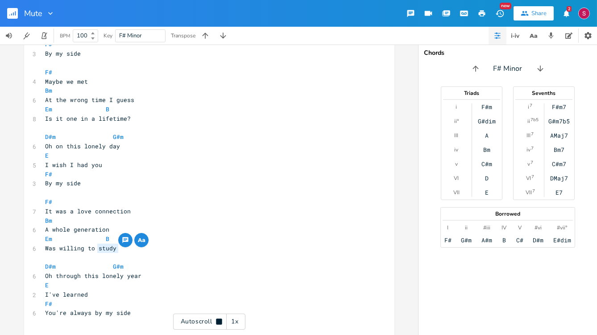
scroll to position [147, 0]
type textarea "un"
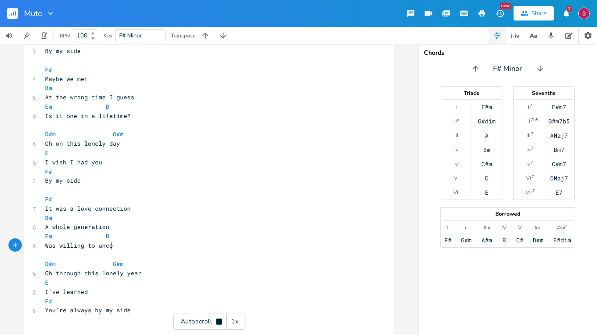
scroll to position [150, 0]
type textarea "uncover"
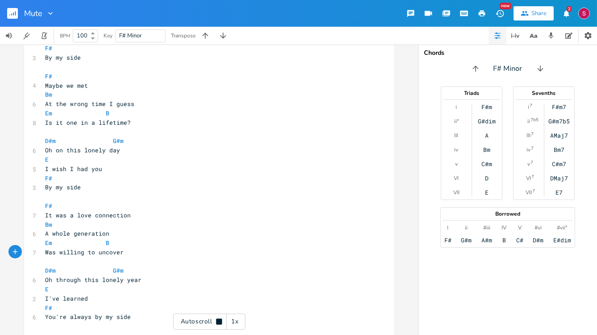
click at [70, 120] on span "Is it one in a lifetime?" at bounding box center [89, 123] width 86 height 8
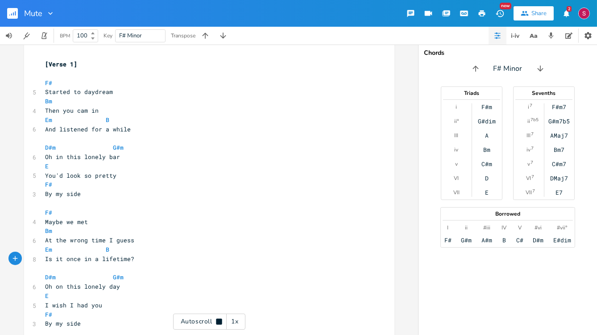
type textarea "c"
click at [207, 302] on div "Autoscroll 1x" at bounding box center [209, 322] width 72 height 16
click at [63, 80] on pre "F#" at bounding box center [205, 82] width 322 height 9
type textarea "m"
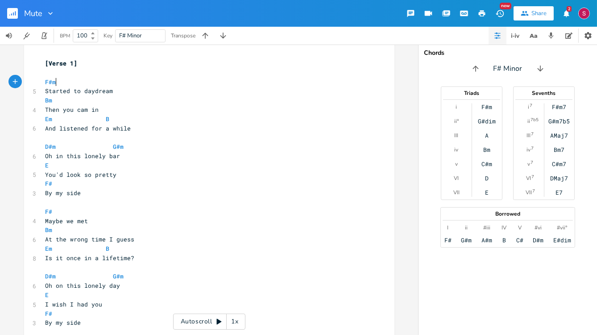
scroll to position [0, 4]
click at [65, 207] on pre "F#" at bounding box center [205, 211] width 322 height 9
click at [59, 212] on pre "F#" at bounding box center [205, 211] width 322 height 9
type textarea "ù"
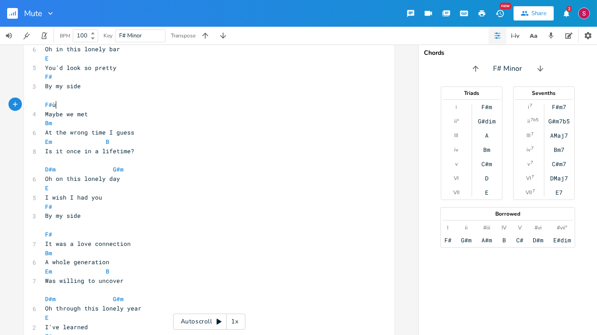
scroll to position [119, 0]
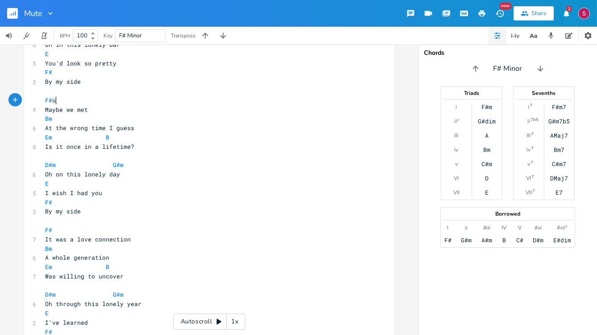
click at [65, 230] on pre "F#" at bounding box center [205, 230] width 322 height 9
type textarea "m"
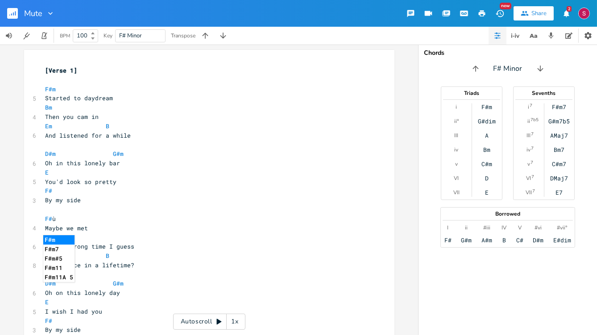
click at [303, 237] on pre "Bm" at bounding box center [205, 237] width 322 height 9
click at [71, 217] on pre "F# ù" at bounding box center [205, 219] width 322 height 9
type textarea "$=="
type textarea "m"
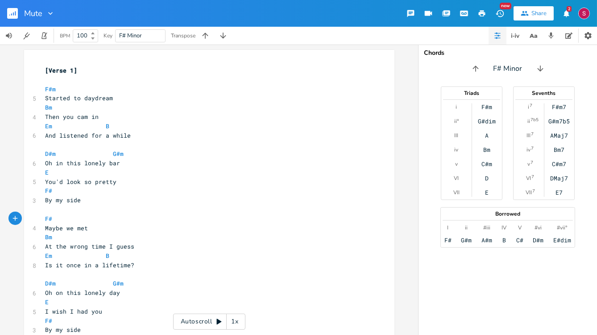
scroll to position [0, 5]
click at [131, 234] on pre "Bm" at bounding box center [205, 237] width 322 height 9
click at [197, 302] on div "Autoscroll 1x" at bounding box center [209, 322] width 72 height 16
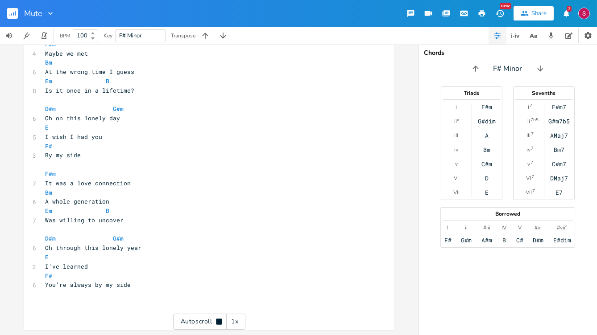
scroll to position [175, 0]
click at [115, 263] on pre "I've learned" at bounding box center [205, 266] width 322 height 9
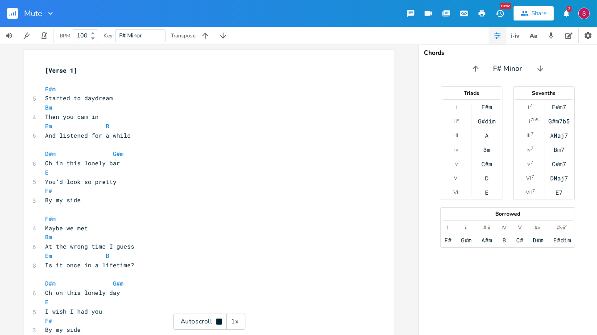
scroll to position [0, 0]
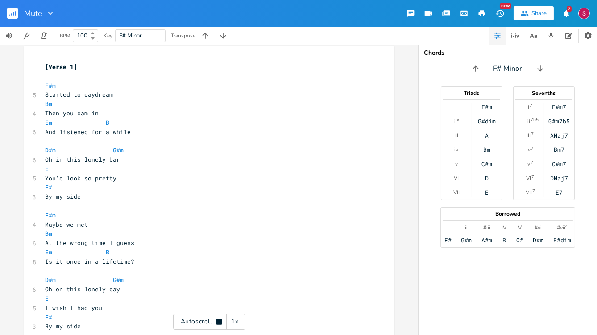
type textarea "that"
click at [196, 302] on div "Autoscroll 1x" at bounding box center [209, 322] width 72 height 16
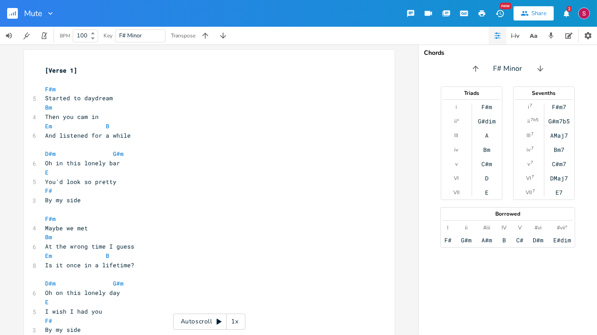
click at [471, 257] on div "Chords F# Minor Triads i ii° III iv v VI VII F#m G#dim A Bm C#m D E Sevenths i …" at bounding box center [507, 190] width 178 height 291
click at [454, 302] on div "Chords F# Minor Triads i ii° III iv v VI VII F#m G#dim A Bm C#m D E Sevenths i …" at bounding box center [507, 190] width 178 height 291
click at [194, 302] on div "Autoscroll 1x" at bounding box center [209, 322] width 72 height 16
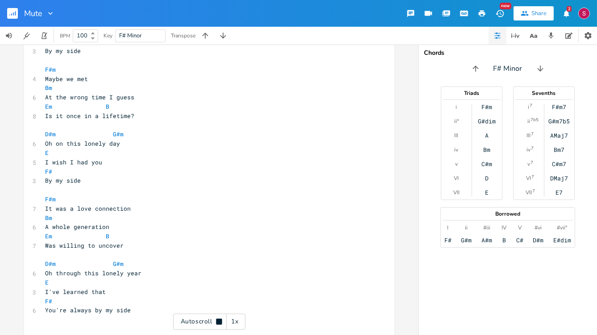
type textarea "F#"
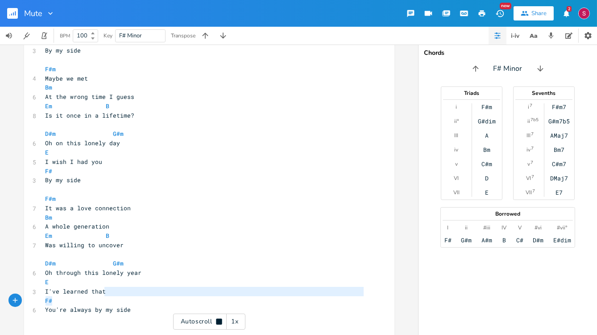
drag, startPoint x: 111, startPoint y: 297, endPoint x: 84, endPoint y: 295, distance: 26.4
click at [84, 295] on div "[Verse 1] ​ F#m 5 Started to daydream Bm 4 Then you cam in Em B 6 And listened …" at bounding box center [205, 129] width 322 height 427
type textarea "that"
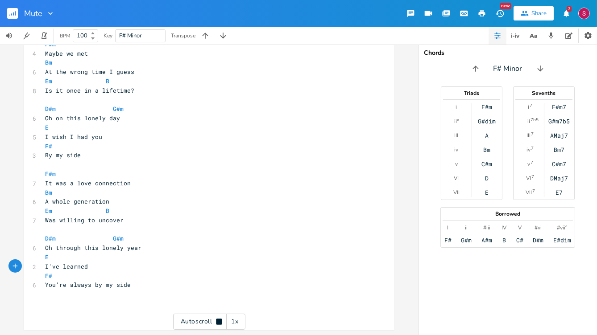
scroll to position [175, 0]
click at [61, 285] on span "You're always by my side" at bounding box center [89, 285] width 86 height 8
type textarea "ll"
click at [151, 288] on pre "You'll always by my side" at bounding box center [205, 285] width 322 height 9
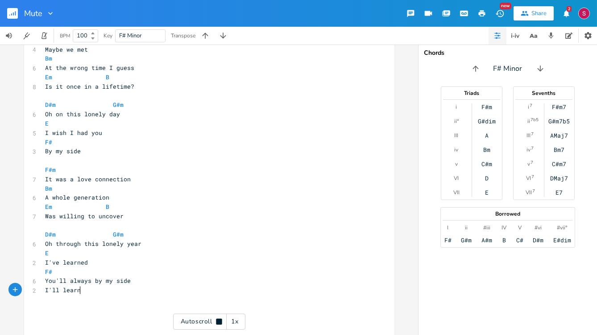
scroll to position [179, 0]
type textarea "I'll learn ho"
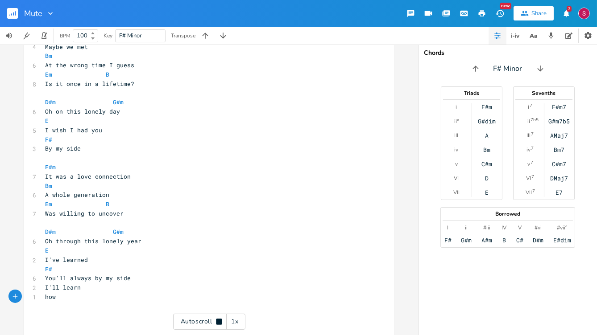
scroll to position [182, 0]
type textarea "how y"
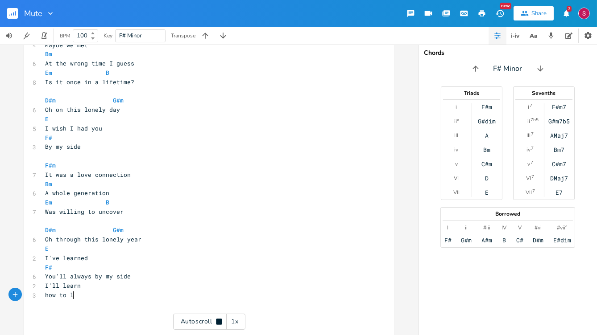
scroll to position [184, 0]
type textarea "to live"
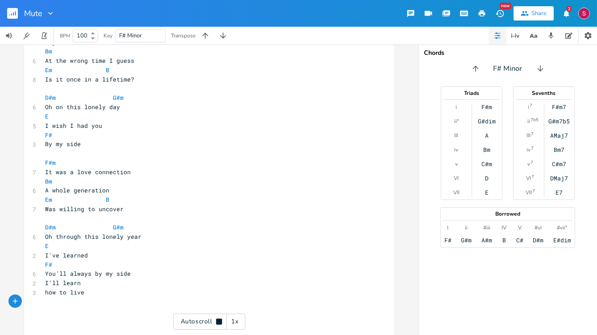
scroll to position [186, 0]
click at [219, 302] on icon at bounding box center [219, 322] width 6 height 6
click at [89, 274] on span "You'll always by my side" at bounding box center [89, 273] width 86 height 8
click at [98, 292] on pre "how to live" at bounding box center [205, 292] width 322 height 9
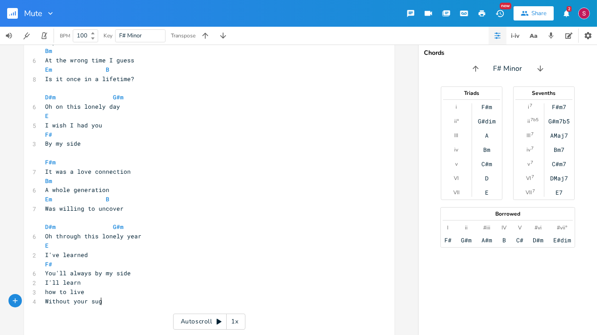
type textarea "Without your sugh"
type textarea "s"
type textarea "sug"
type textarea "ight"
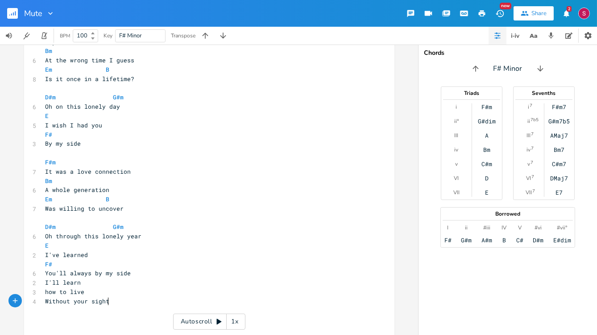
click at [98, 292] on pre "how to live" at bounding box center [205, 292] width 322 height 9
type textarea "$"
click at [153, 272] on pre "You'll always by my side" at bounding box center [205, 273] width 322 height 9
type textarea "E"
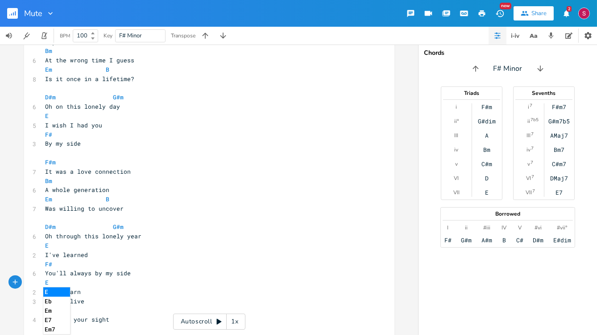
click at [99, 295] on pre "I'll learn" at bounding box center [205, 292] width 322 height 9
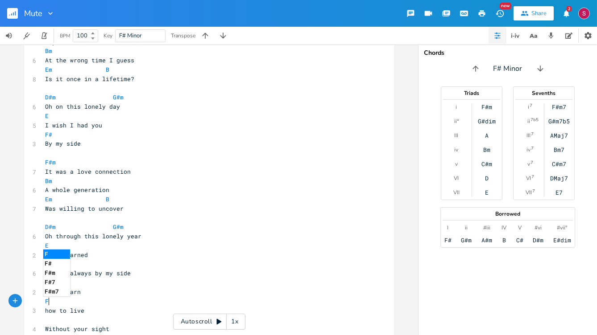
type textarea "F#"
click at [82, 302] on pre "how to live" at bounding box center [205, 310] width 322 height 9
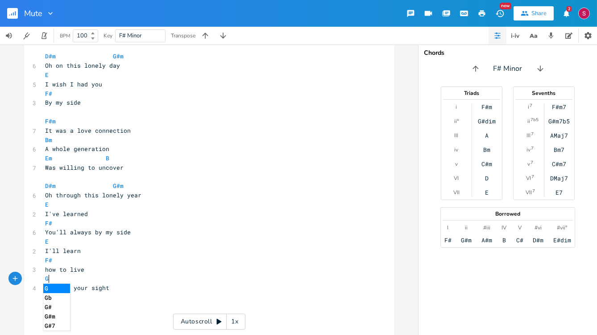
type textarea "G€"
type textarea "#sus"
click at [57, 290] on li "G#sus24" at bounding box center [57, 288] width 28 height 9
type textarea "C é"
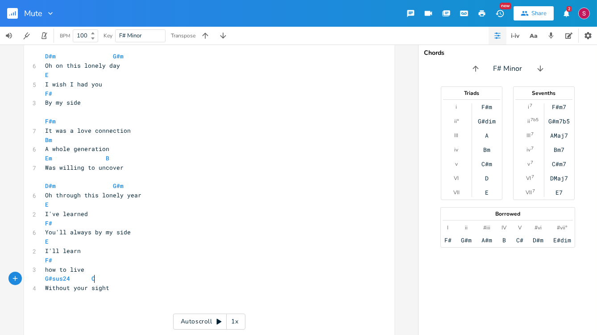
scroll to position [0, 4]
type textarea "#"
click at [100, 289] on li "C#" at bounding box center [101, 288] width 27 height 9
click at [46, 275] on span "G#sus24" at bounding box center [58, 279] width 25 height 8
click at [44, 281] on pre "G#sus24 C#" at bounding box center [205, 278] width 322 height 9
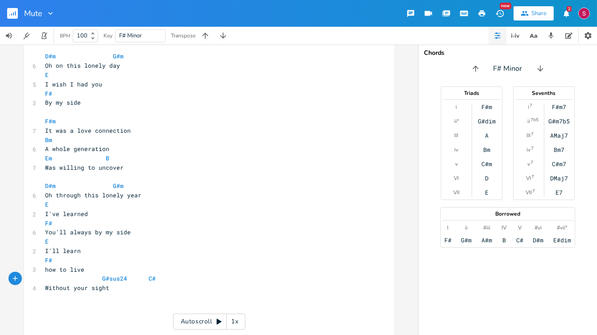
scroll to position [0, 0]
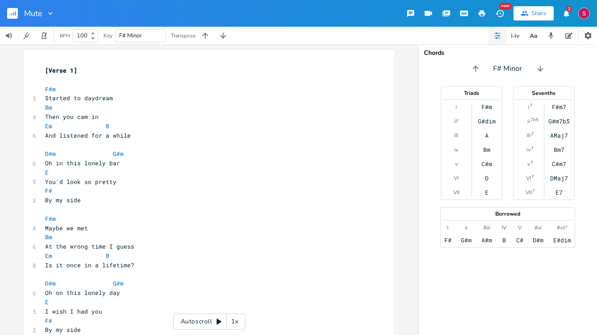
click at [186, 302] on div "Autoscroll 1x" at bounding box center [209, 322] width 72 height 16
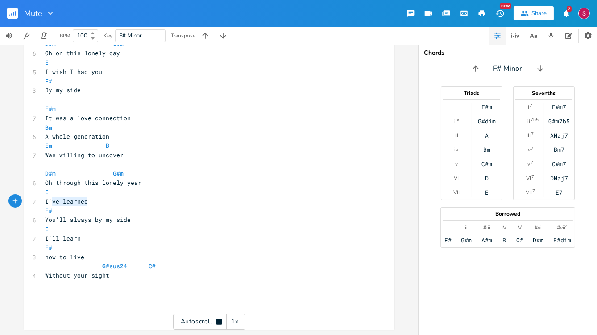
drag, startPoint x: 102, startPoint y: 206, endPoint x: 50, endPoint y: 202, distance: 51.4
click at [50, 202] on pre "I've learned" at bounding box center [205, 201] width 322 height 9
type textarea "ll learn"
drag, startPoint x: 149, startPoint y: 222, endPoint x: 31, endPoint y: 222, distance: 118.7
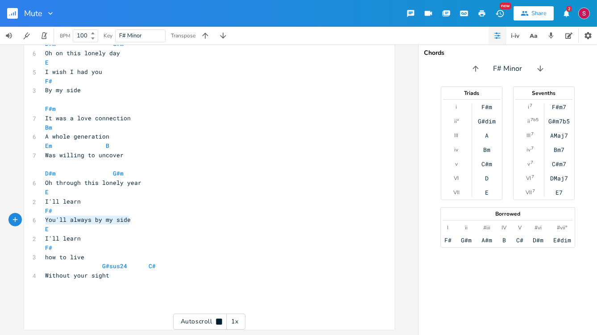
click at [44, 222] on div "6 You'll always by my side" at bounding box center [205, 219] width 322 height 9
type textarea "How to lu"
type textarea "ie"
type textarea "ve without your sight"
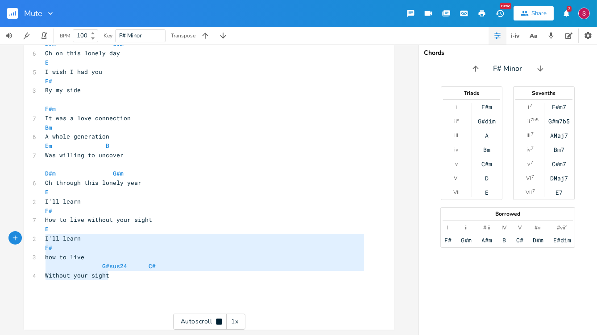
type textarea "E I'll learn F# how to live G#sus24 C# Without your sight"
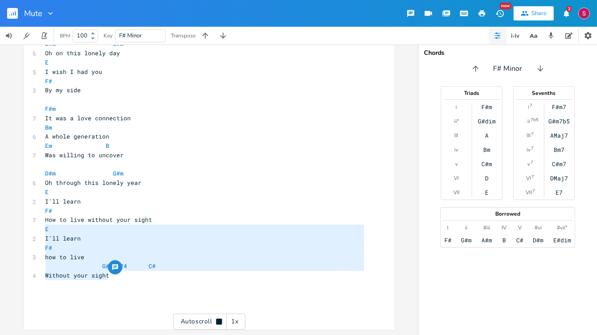
drag, startPoint x: 127, startPoint y: 272, endPoint x: 37, endPoint y: 231, distance: 99.4
click at [37, 231] on div "E I'll learn F# how to live G#sus24 C# Without your sight x [Verse 1] ​ F#m 5 S…" at bounding box center [209, 70] width 370 height 520
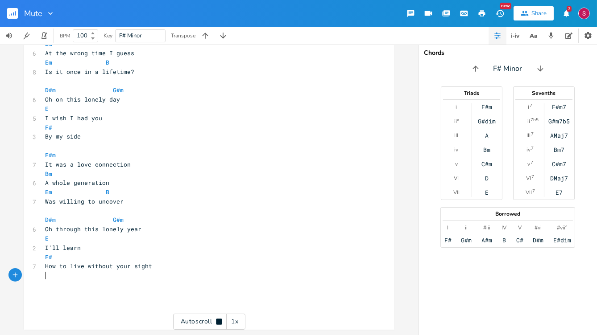
scroll to position [194, 0]
click at [177, 250] on pre "I'll learn" at bounding box center [205, 248] width 322 height 9
click at [150, 260] on pre "F#" at bounding box center [205, 257] width 322 height 9
type textarea "B"
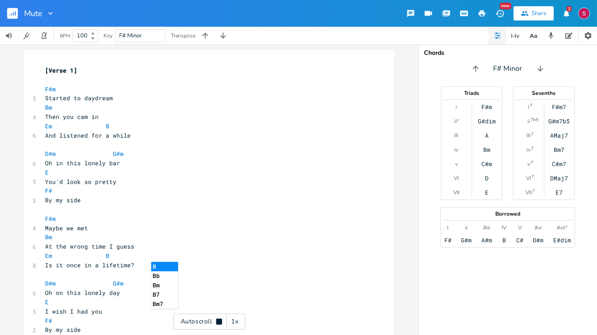
scroll to position [0, 0]
click at [231, 203] on pre "By my side" at bounding box center [205, 199] width 322 height 9
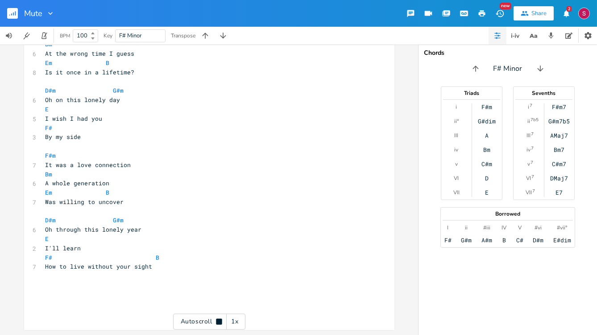
scroll to position [194, 0]
click at [322, 203] on pre "Was willing to uncover" at bounding box center [205, 201] width 322 height 9
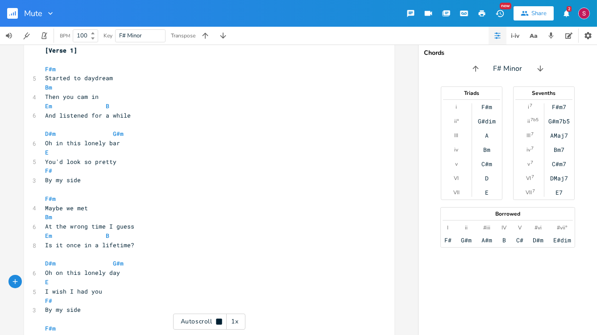
scroll to position [0, 0]
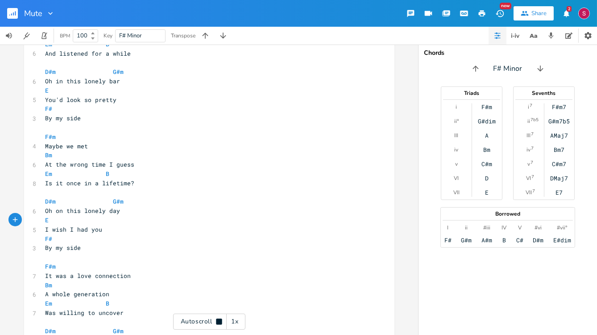
click at [50, 232] on span "I wish I had you" at bounding box center [74, 230] width 57 height 8
type textarea "=="
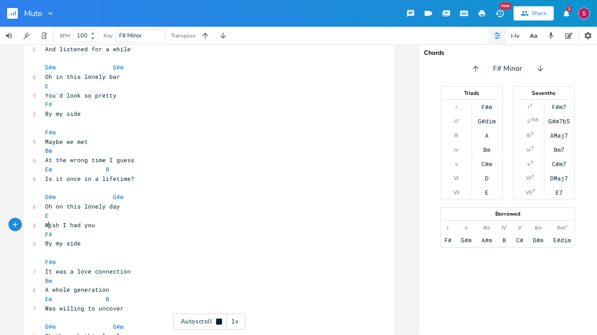
type textarea "W"
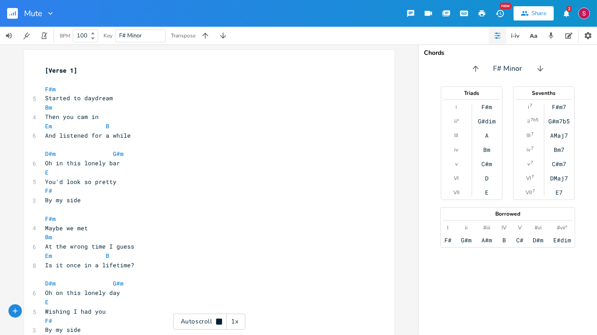
scroll to position [0, 0]
type textarea "ing"
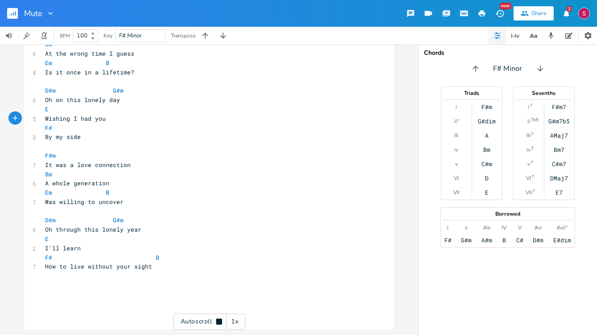
scroll to position [194, 0]
